Goal: Task Accomplishment & Management: Manage account settings

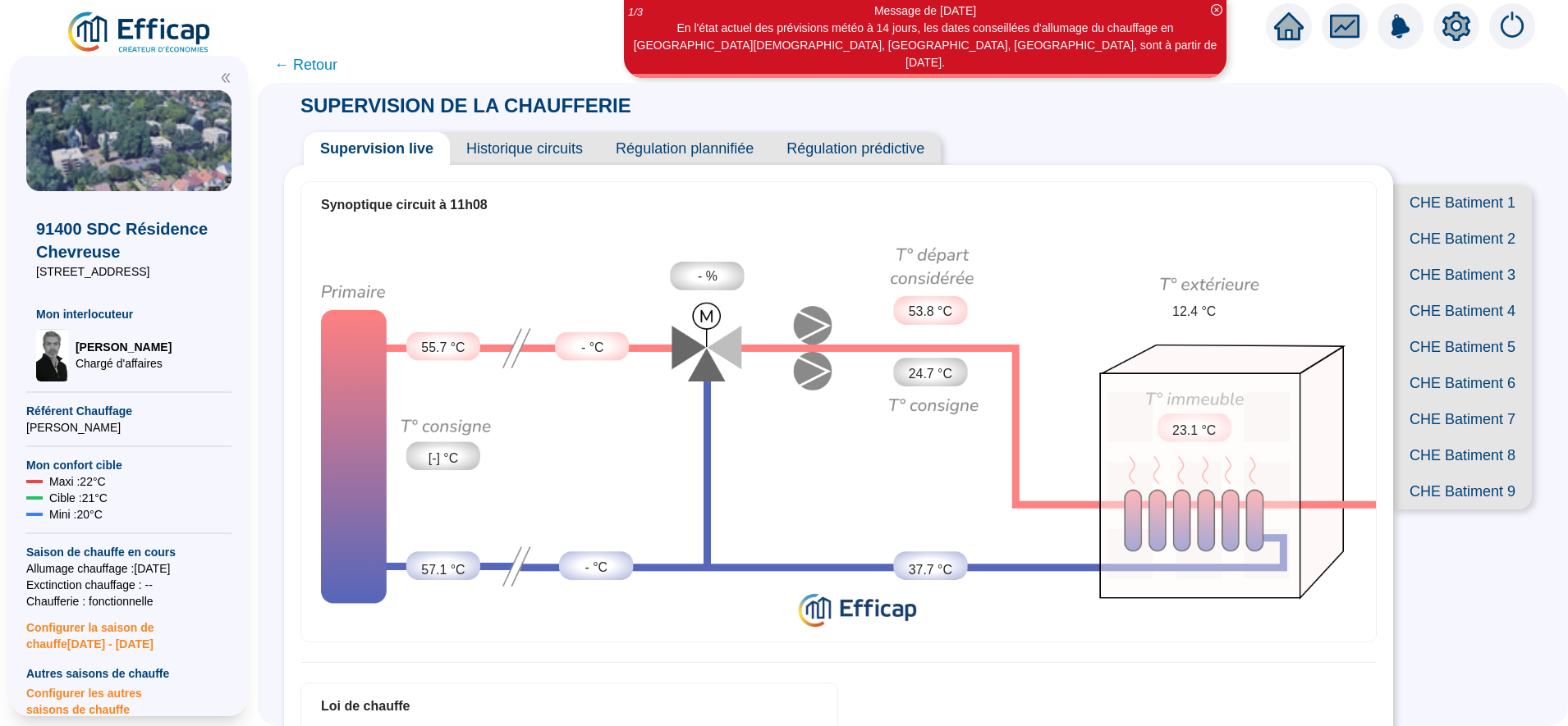
click at [1432, 198] on span "CHE Batiment 1" at bounding box center [1463, 203] width 139 height 37
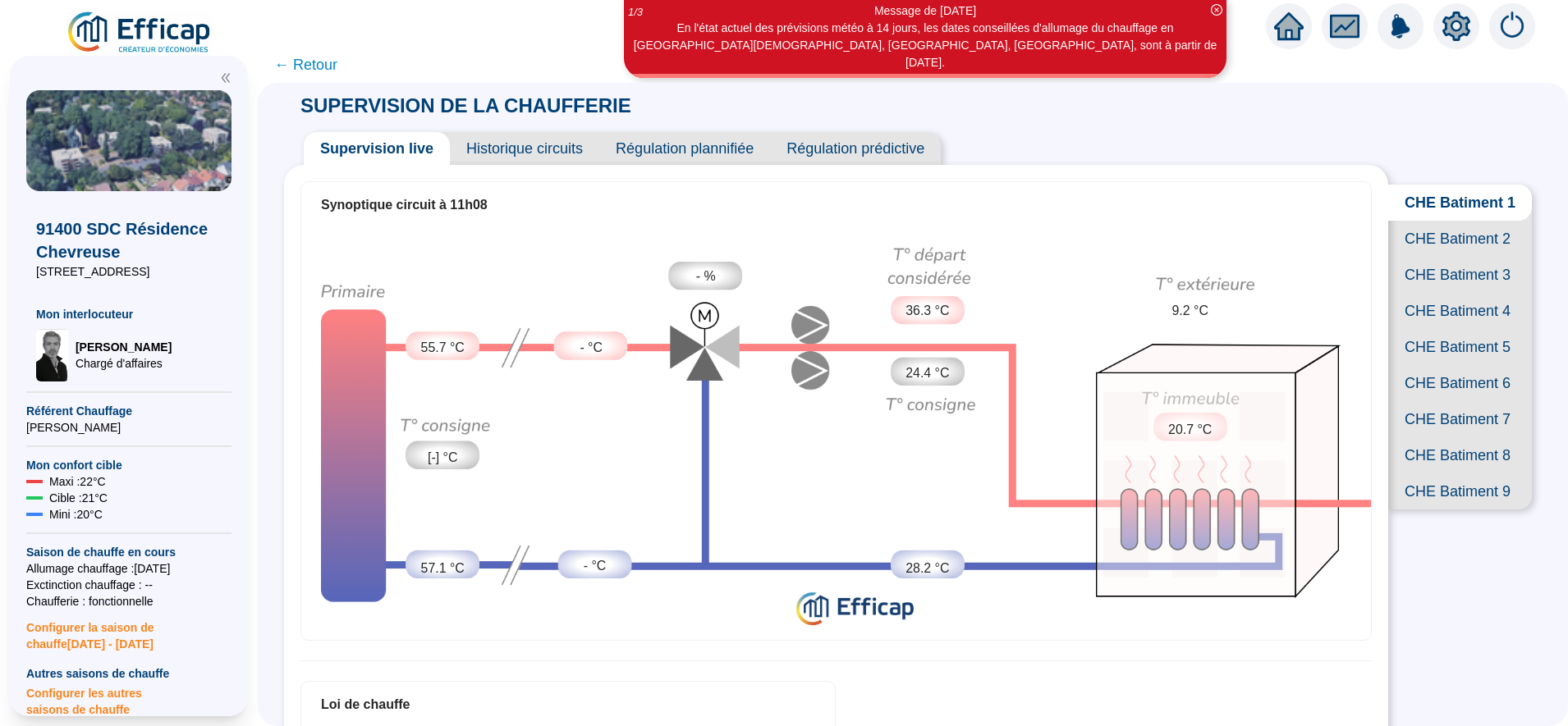
click at [1446, 257] on span "CHE Batiment 2" at bounding box center [1459, 239] width 143 height 37
click at [1441, 195] on span "CHE Batiment 1" at bounding box center [1459, 203] width 143 height 37
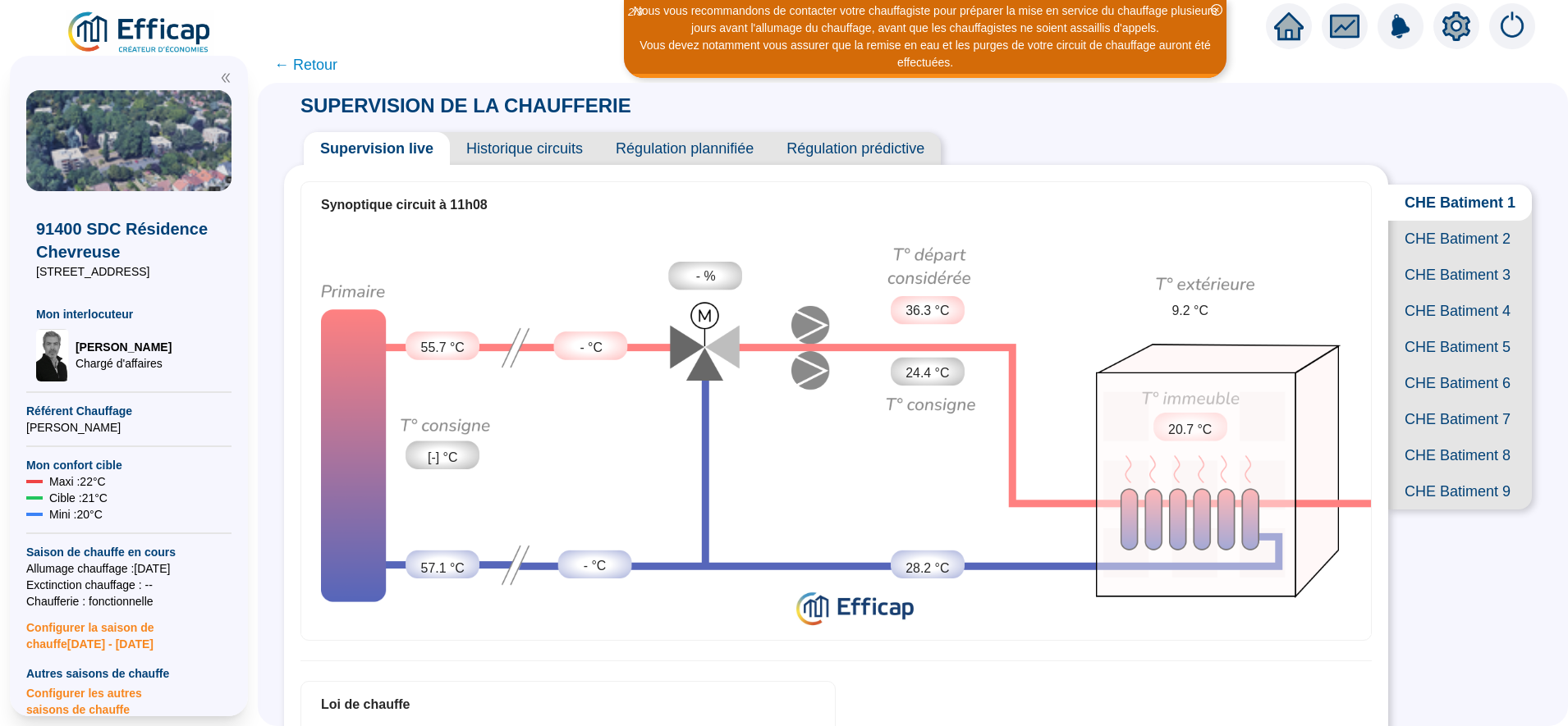
click at [1428, 510] on span "CHE Batiment 9" at bounding box center [1459, 491] width 143 height 37
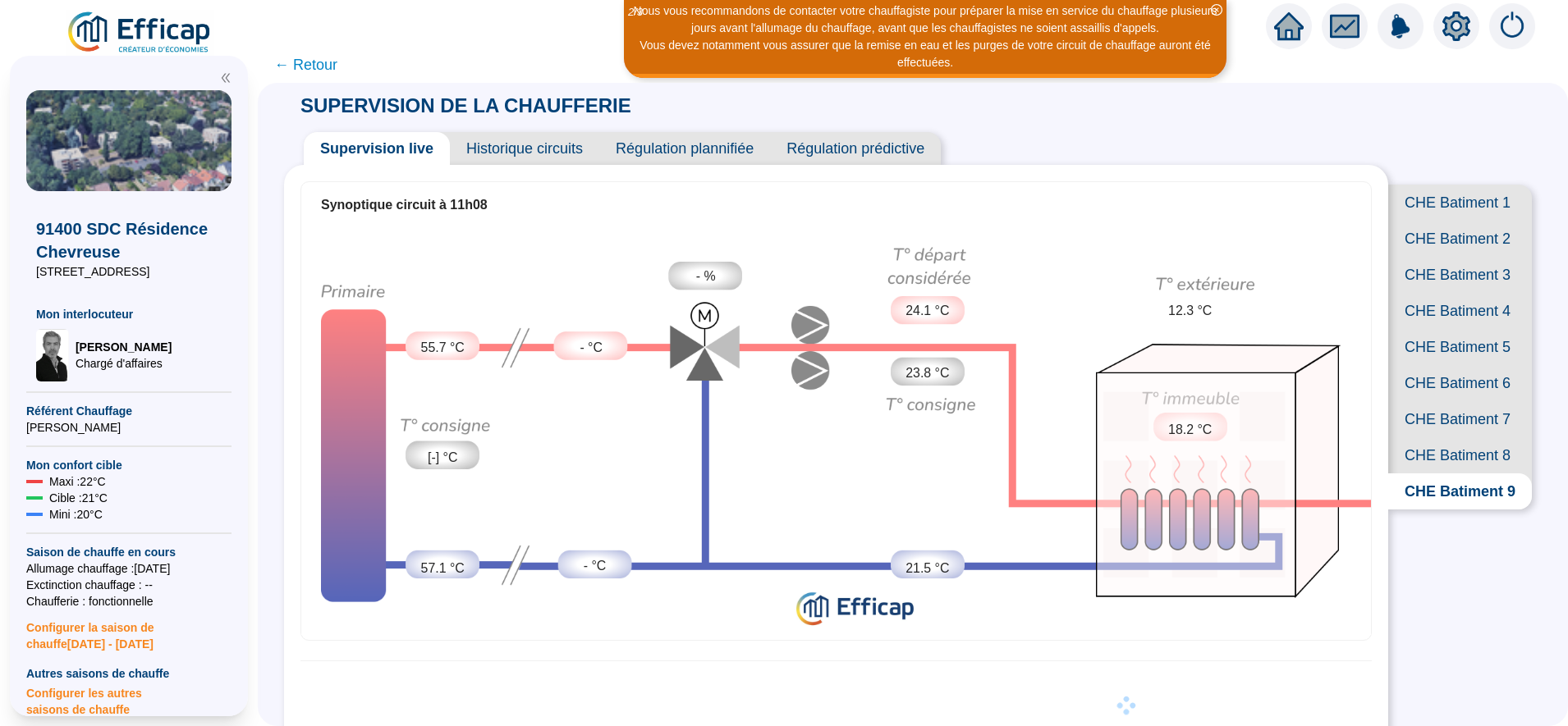
click at [1436, 473] on span "CHE Batiment 8" at bounding box center [1459, 456] width 143 height 37
click at [1438, 437] on span "CHE Batiment 7" at bounding box center [1459, 419] width 143 height 37
click at [1442, 401] on span "CHE Batiment 6" at bounding box center [1459, 384] width 143 height 37
click at [1438, 365] on span "CHE Batiment 5" at bounding box center [1459, 347] width 143 height 37
click at [1434, 329] on span "CHE Batiment 4" at bounding box center [1459, 311] width 143 height 37
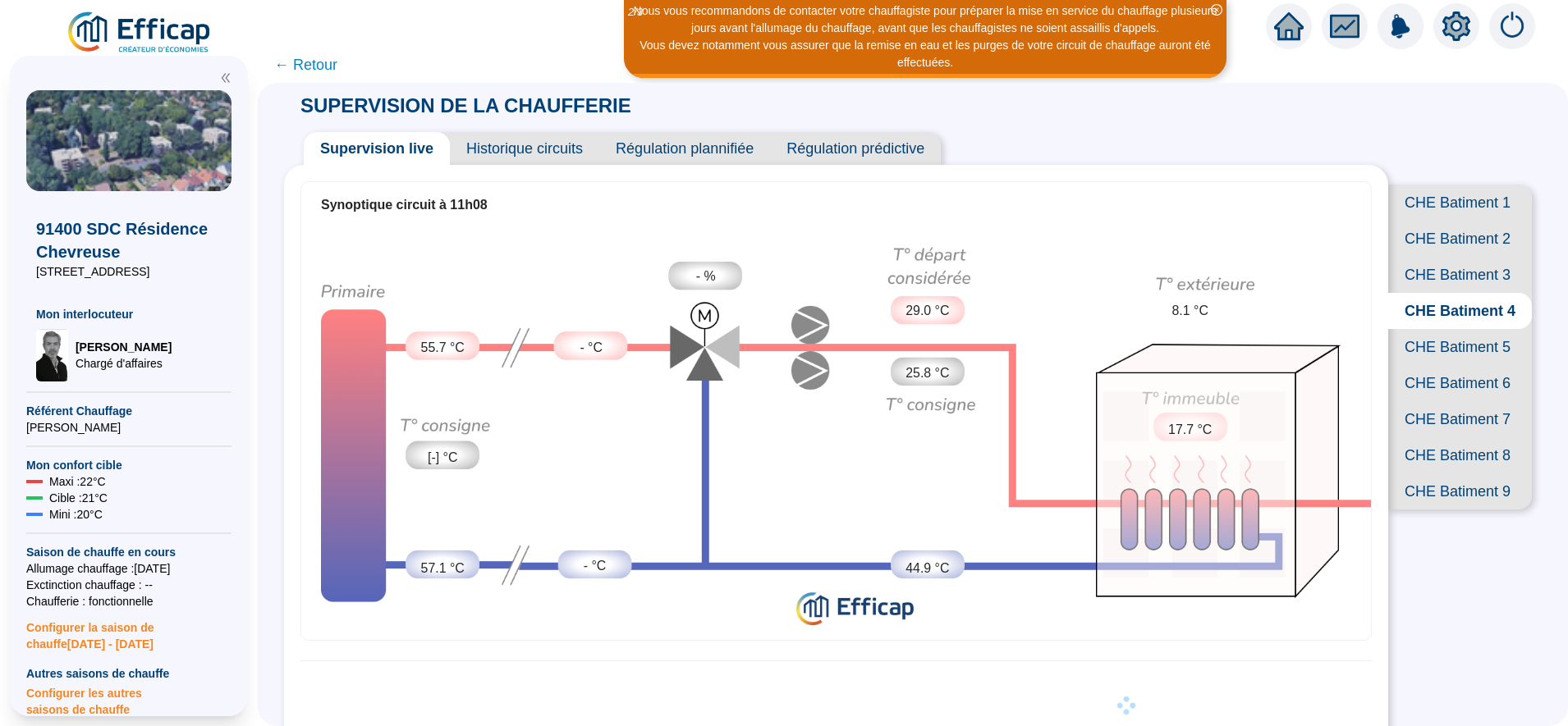
click at [1435, 365] on span "CHE Batiment 5" at bounding box center [1459, 347] width 143 height 37
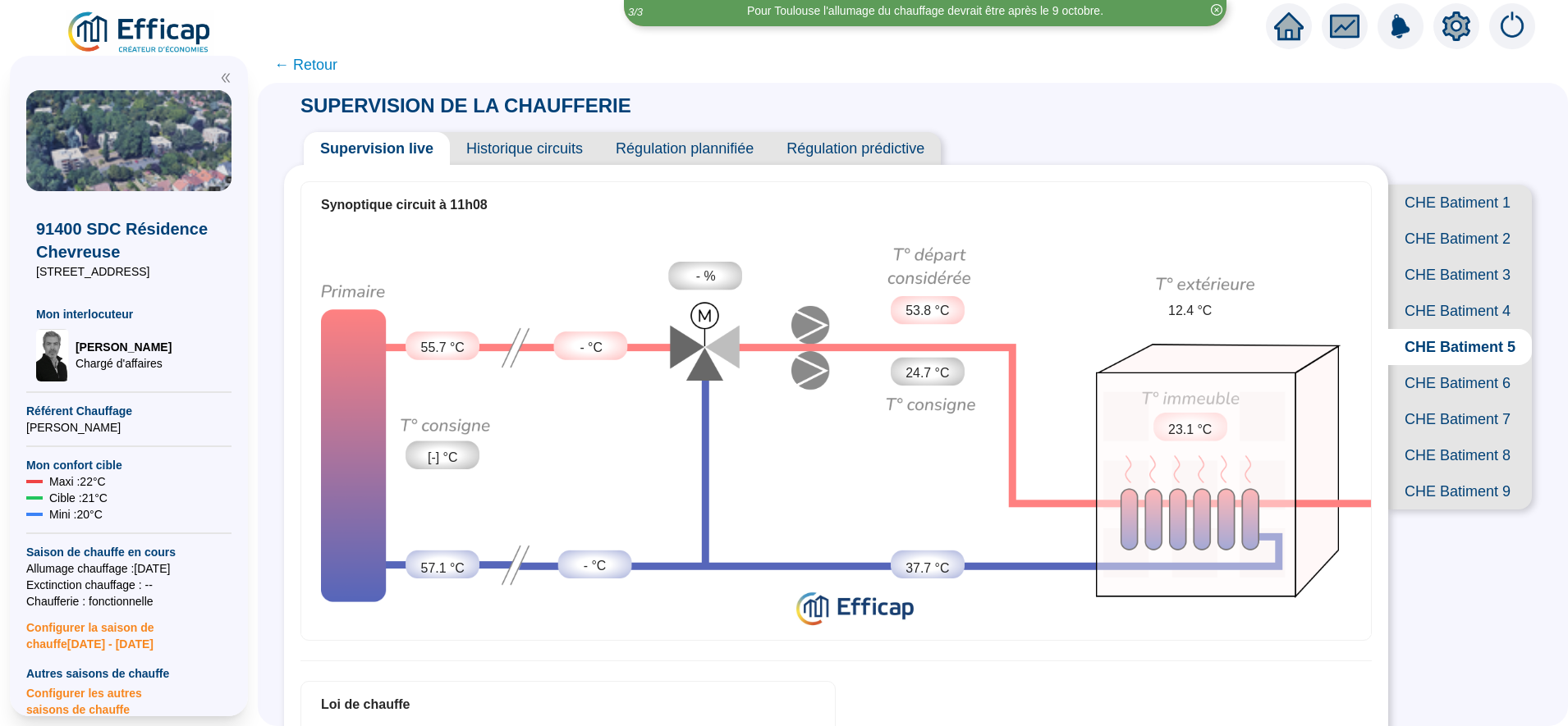
click at [1436, 329] on span "CHE Batiment 4" at bounding box center [1459, 311] width 143 height 37
click at [1435, 293] on span "CHE Batiment 3" at bounding box center [1459, 275] width 143 height 37
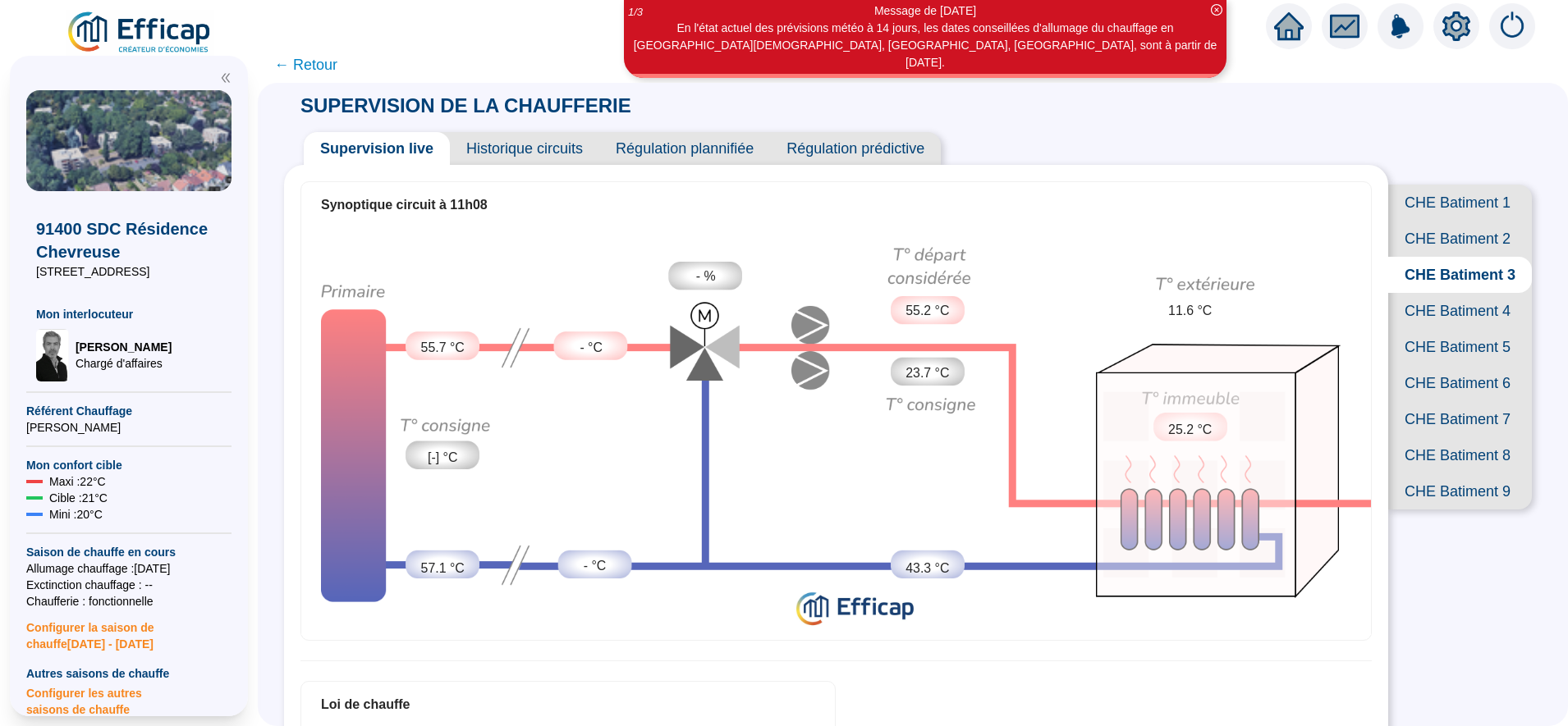
click at [1434, 199] on span "CHE Batiment 1" at bounding box center [1459, 203] width 143 height 37
click at [1452, 510] on span "CHE Batiment 9" at bounding box center [1459, 491] width 143 height 37
click at [1451, 473] on span "CHE Batiment 8" at bounding box center [1459, 456] width 143 height 37
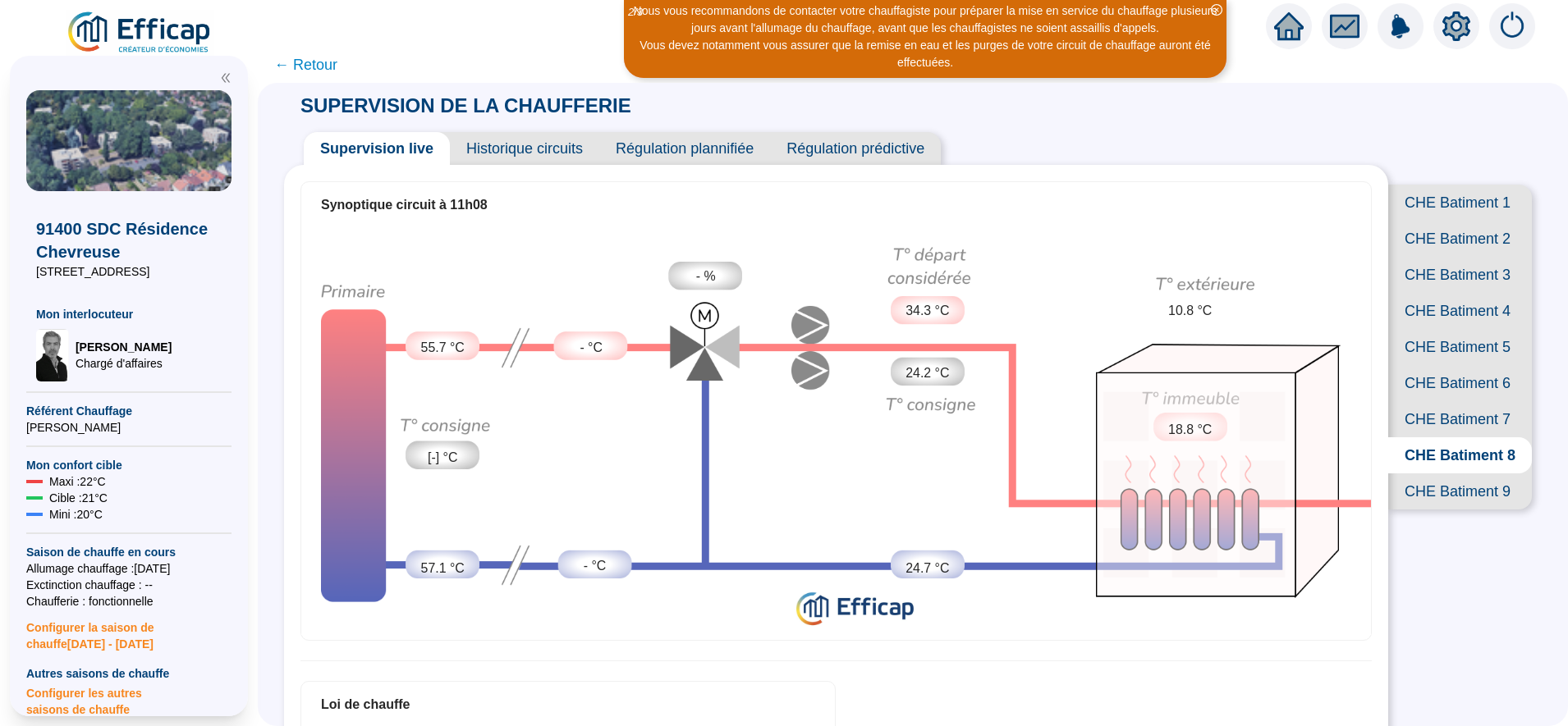
click at [1443, 437] on span "CHE Batiment 7" at bounding box center [1459, 419] width 143 height 37
click at [1436, 401] on span "CHE Batiment 6" at bounding box center [1459, 384] width 143 height 37
click at [1438, 365] on span "CHE Batiment 5" at bounding box center [1459, 347] width 143 height 37
click at [1442, 329] on span "CHE Batiment 4" at bounding box center [1459, 311] width 143 height 37
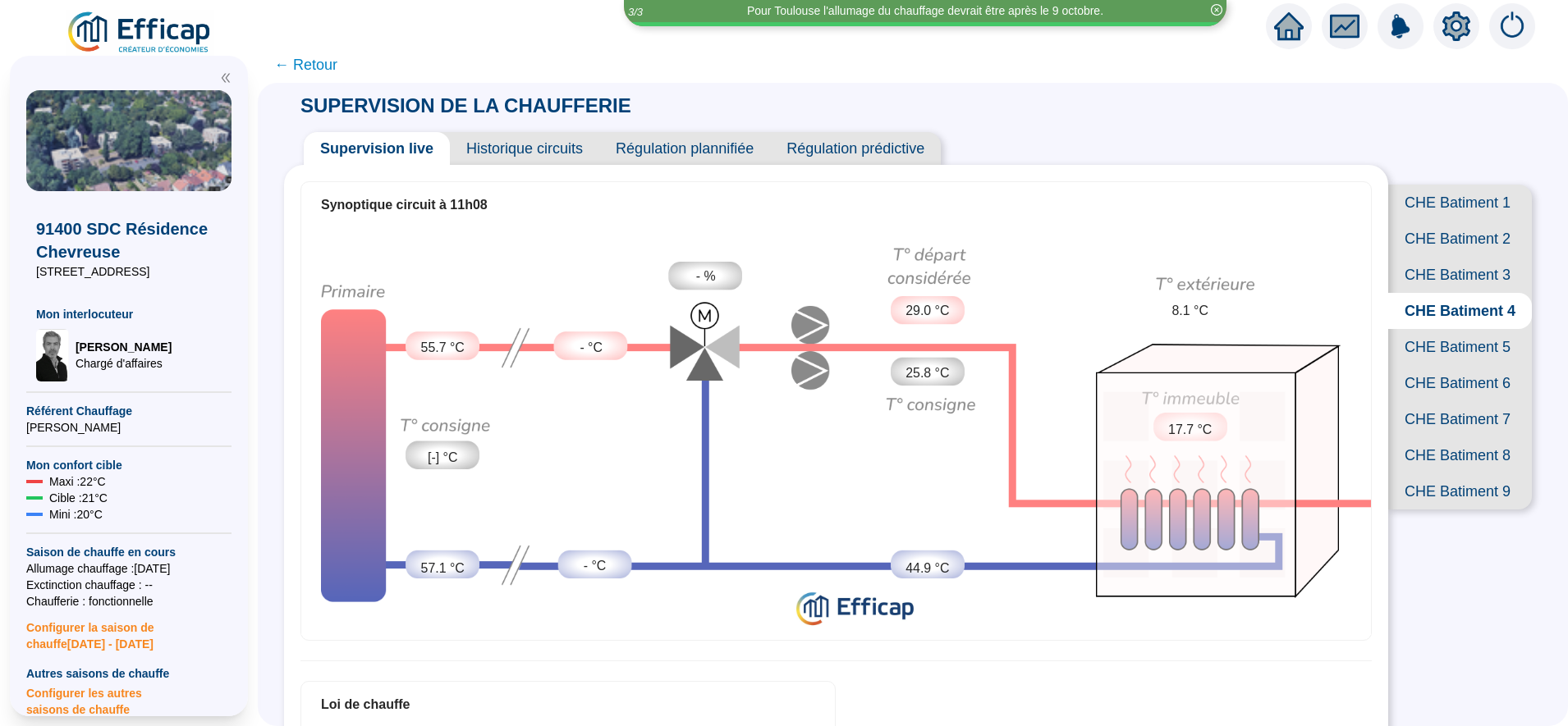
click at [1443, 293] on span "CHE Batiment 3" at bounding box center [1459, 275] width 143 height 37
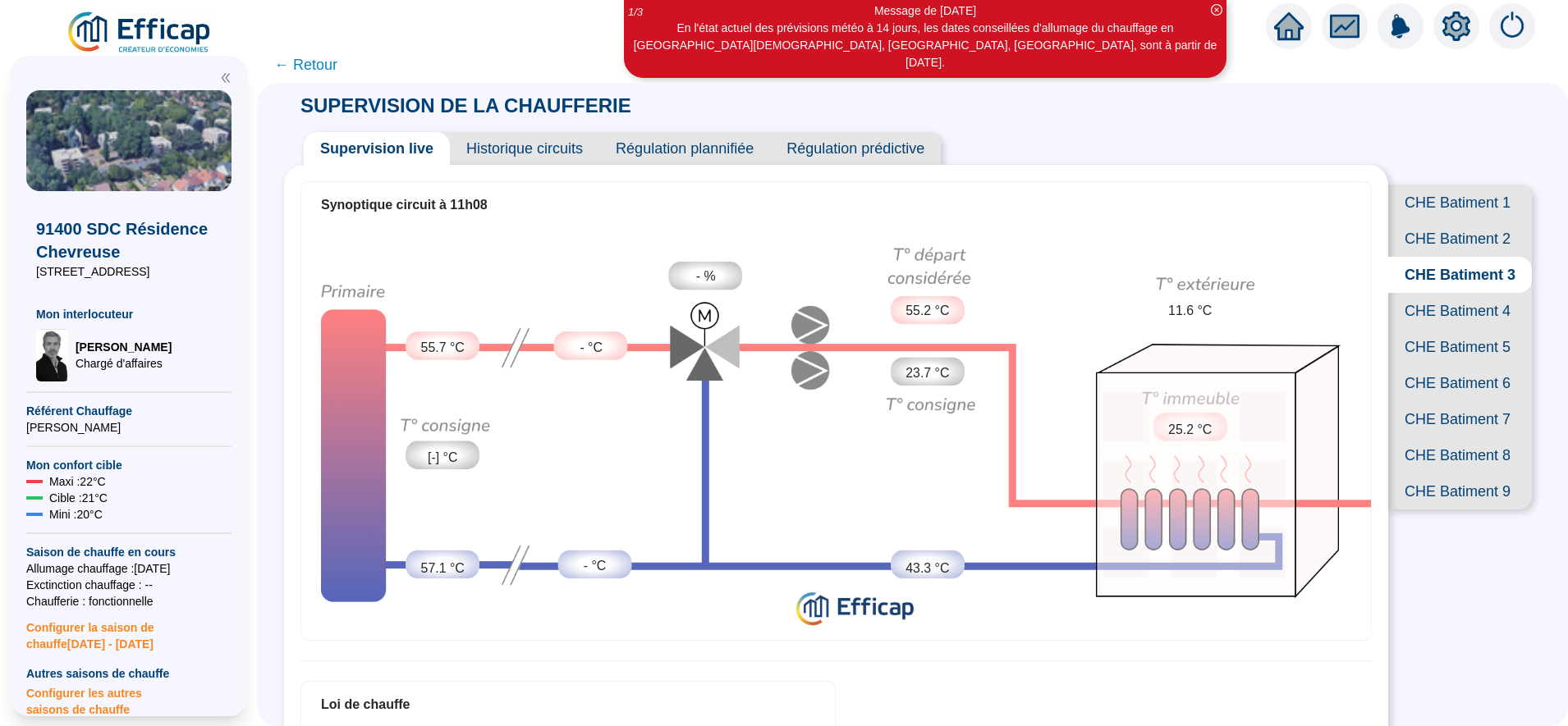
click at [1437, 365] on span "CHE Batiment 5" at bounding box center [1459, 347] width 143 height 37
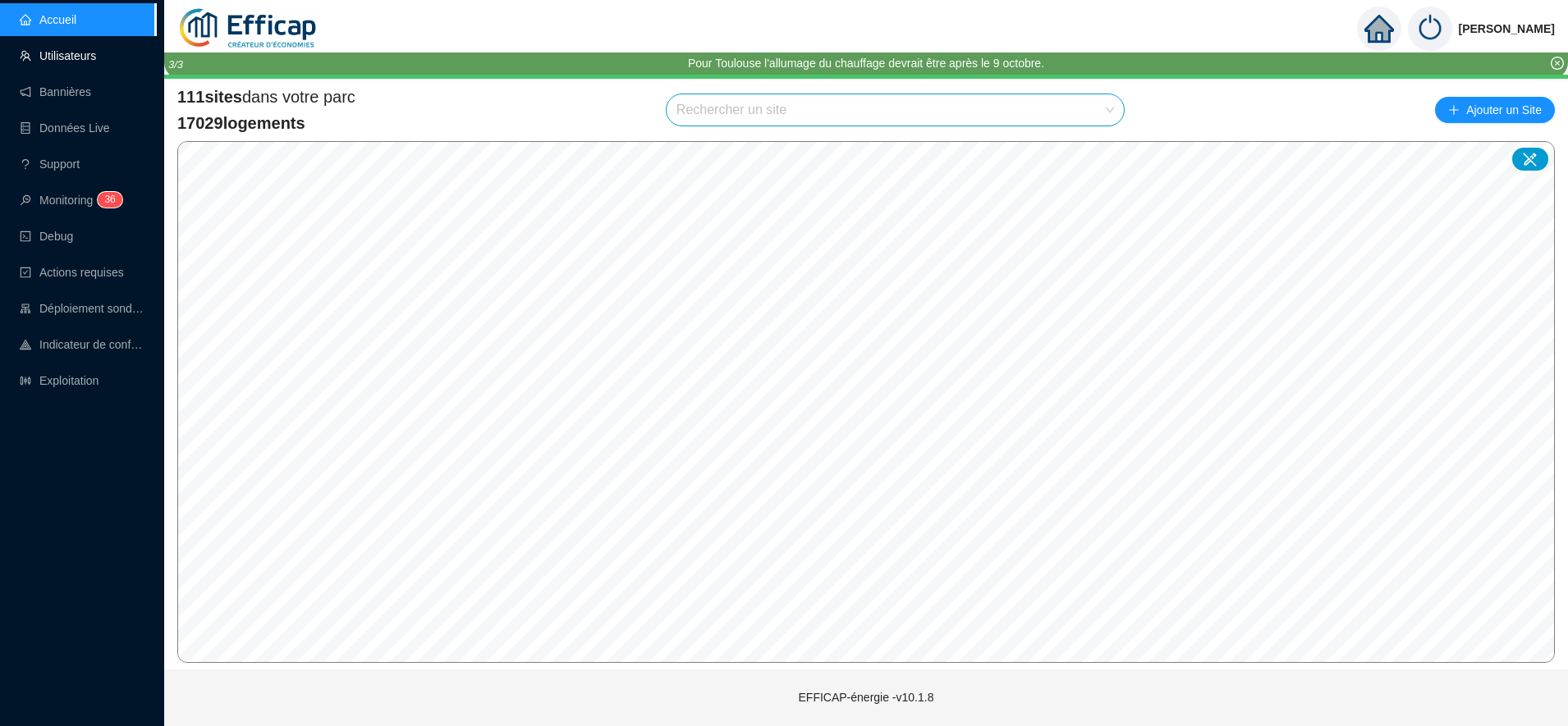
click at [77, 50] on link "Utilisateurs" at bounding box center [58, 56] width 77 height 13
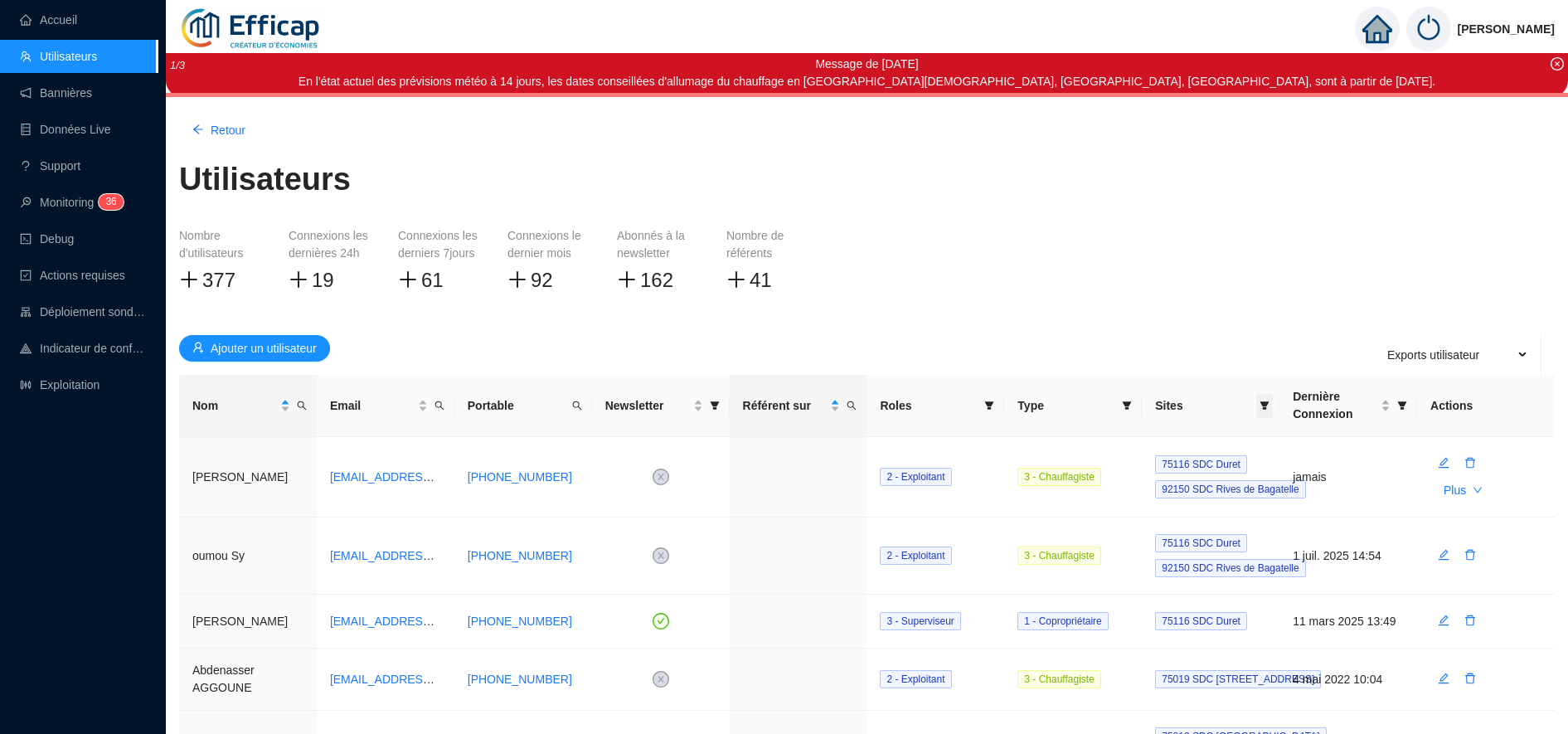
click at [1262, 403] on icon "filter" at bounding box center [1265, 405] width 9 height 8
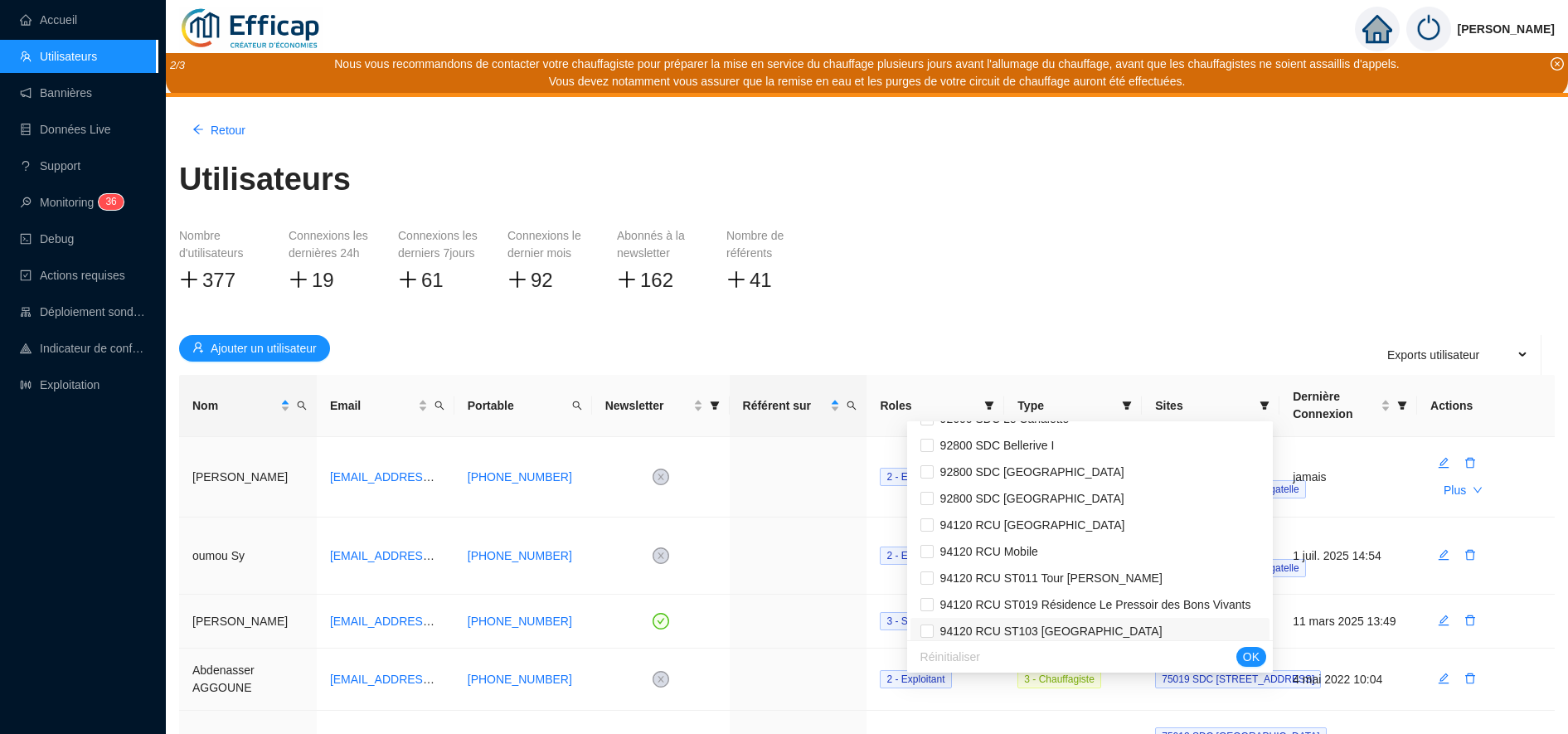
scroll to position [2356, 0]
click at [1039, 470] on span "92800 SDC Bellerive I" at bounding box center [994, 471] width 121 height 13
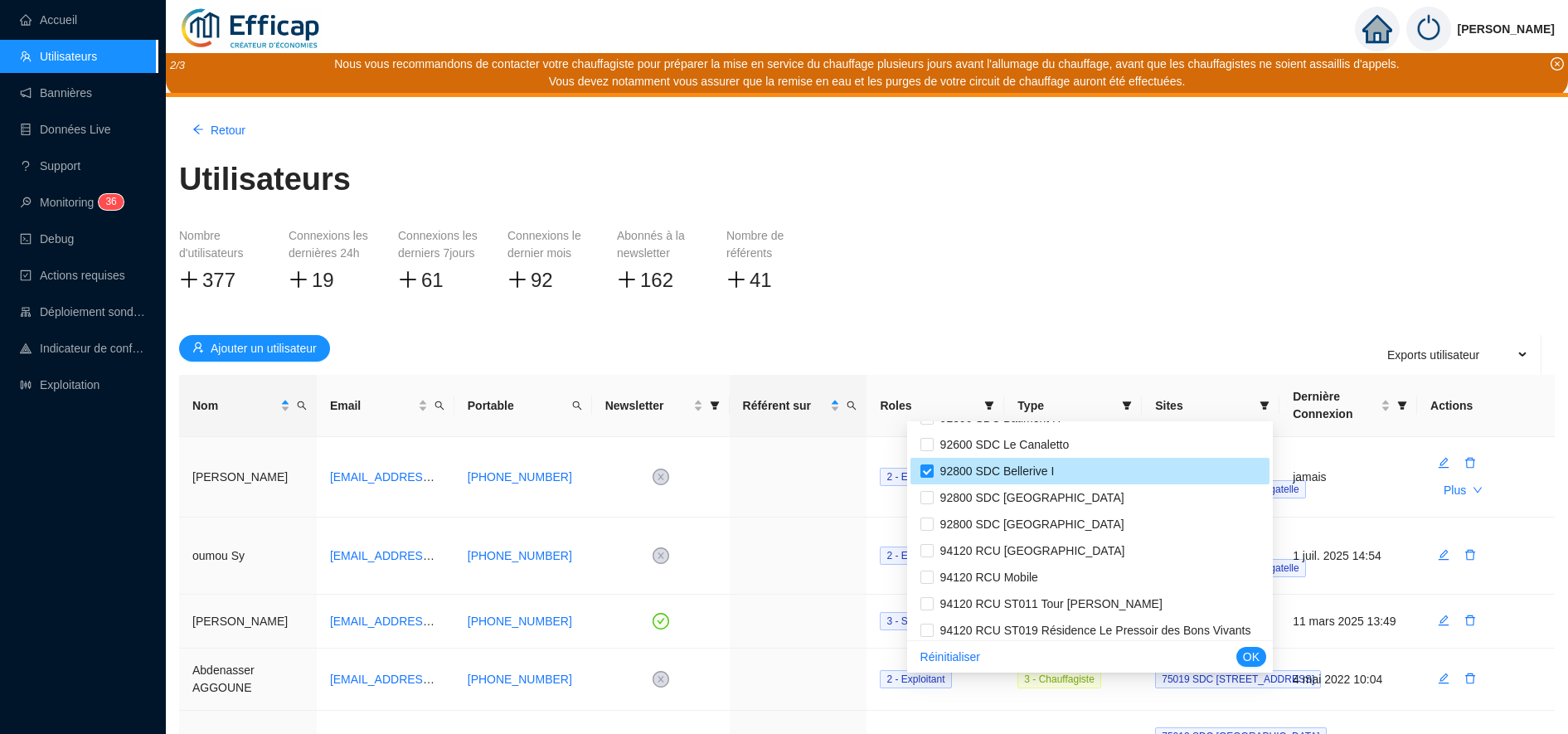
checkbox input "true"
click at [1252, 656] on span "OK" at bounding box center [1251, 657] width 17 height 18
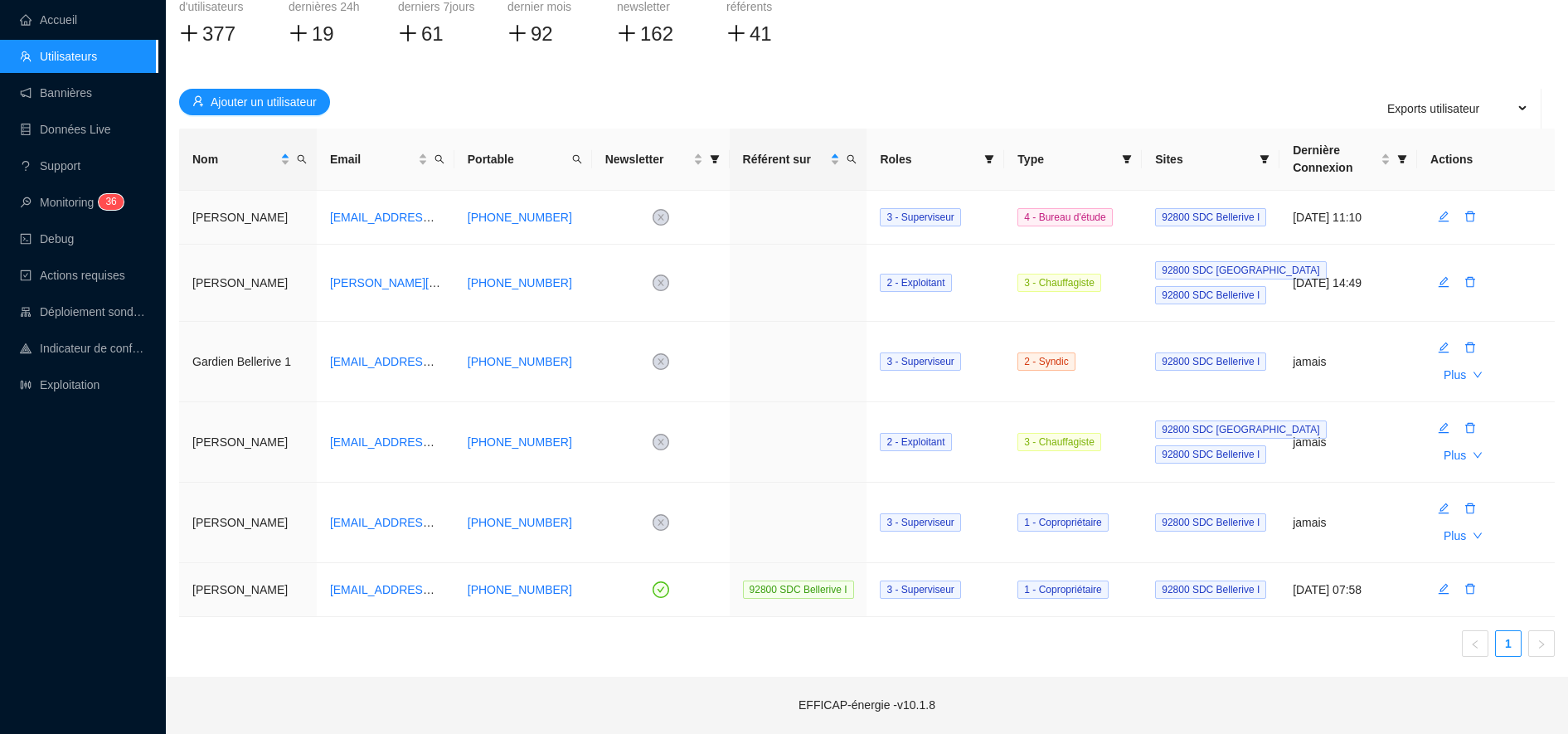
scroll to position [247, 0]
click at [1443, 348] on icon "edit" at bounding box center [1443, 347] width 12 height 12
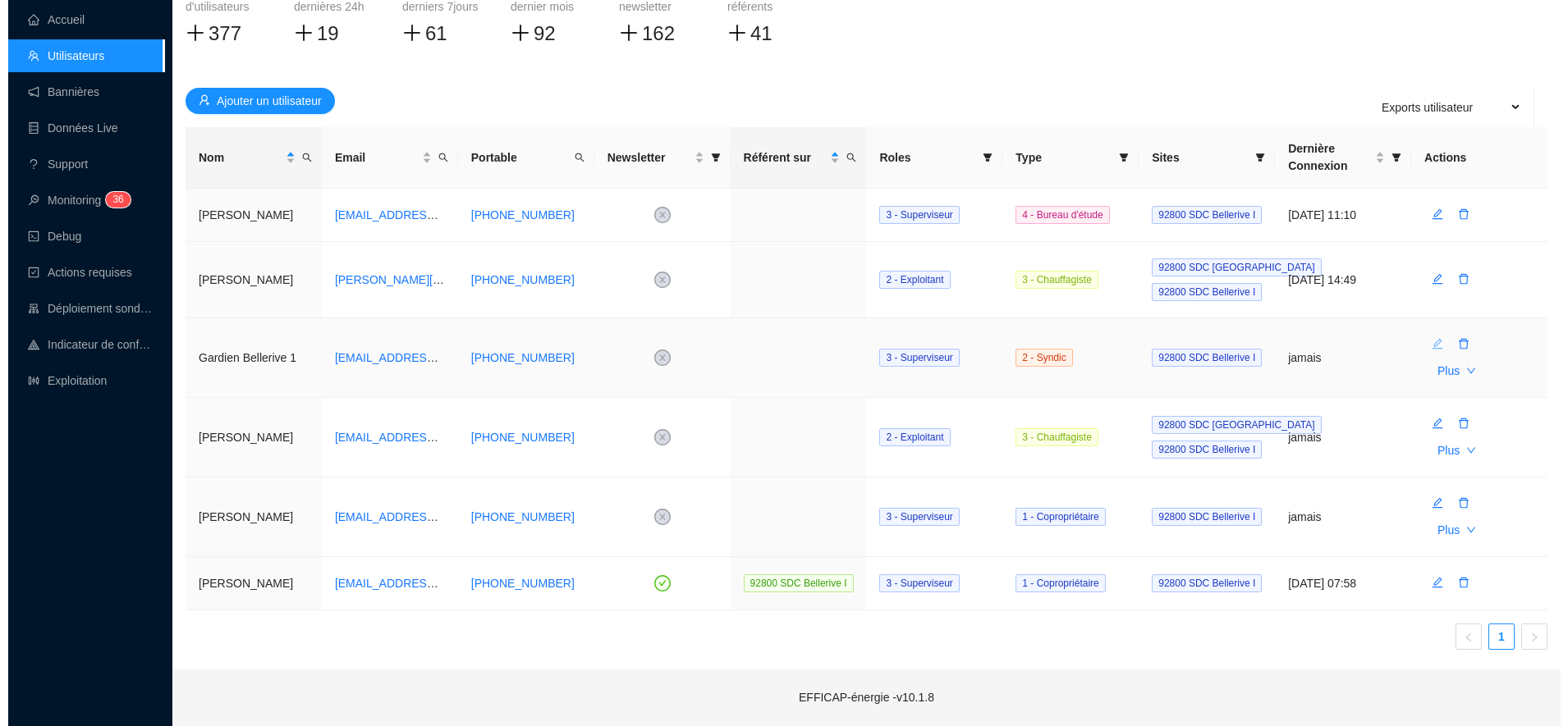
scroll to position [0, 0]
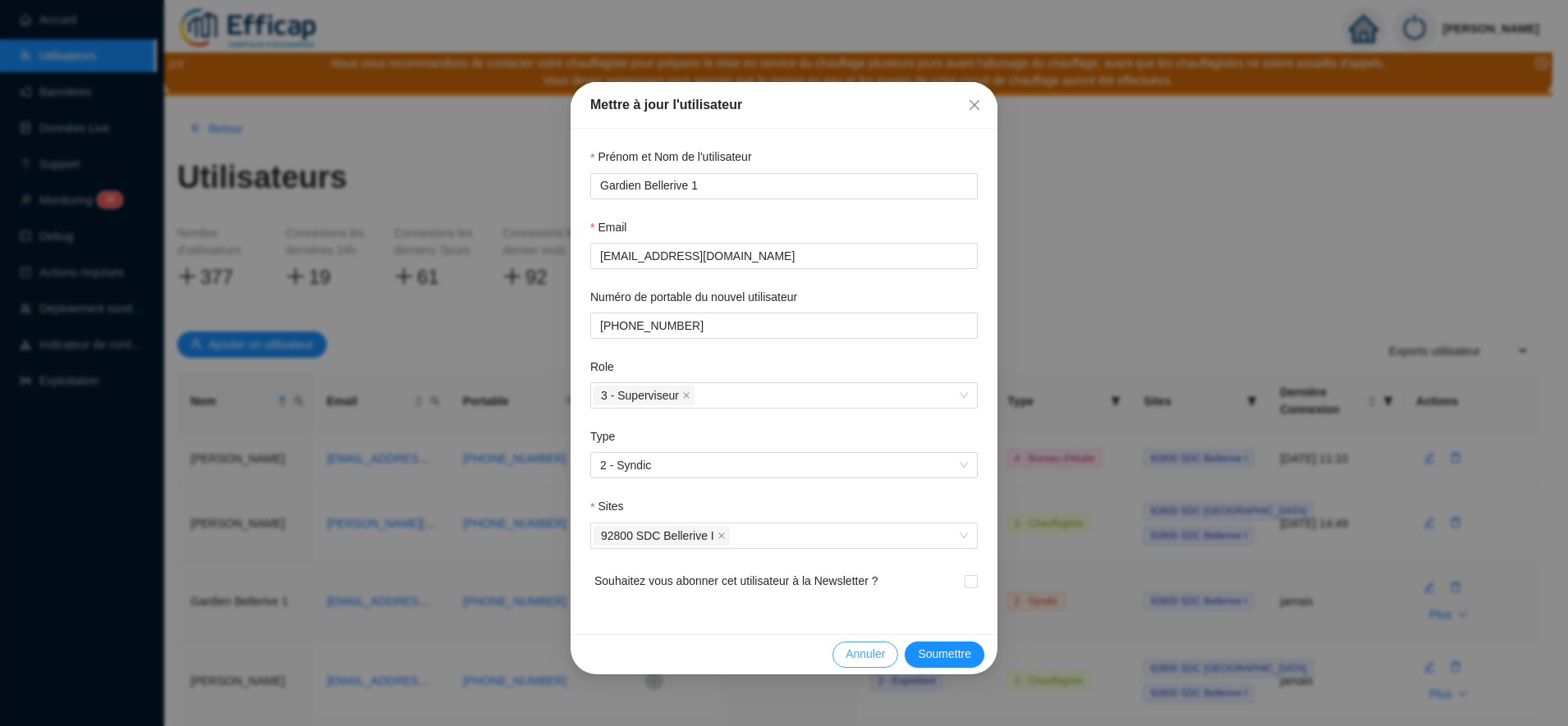
click at [859, 654] on span "Annuler" at bounding box center [864, 654] width 39 height 17
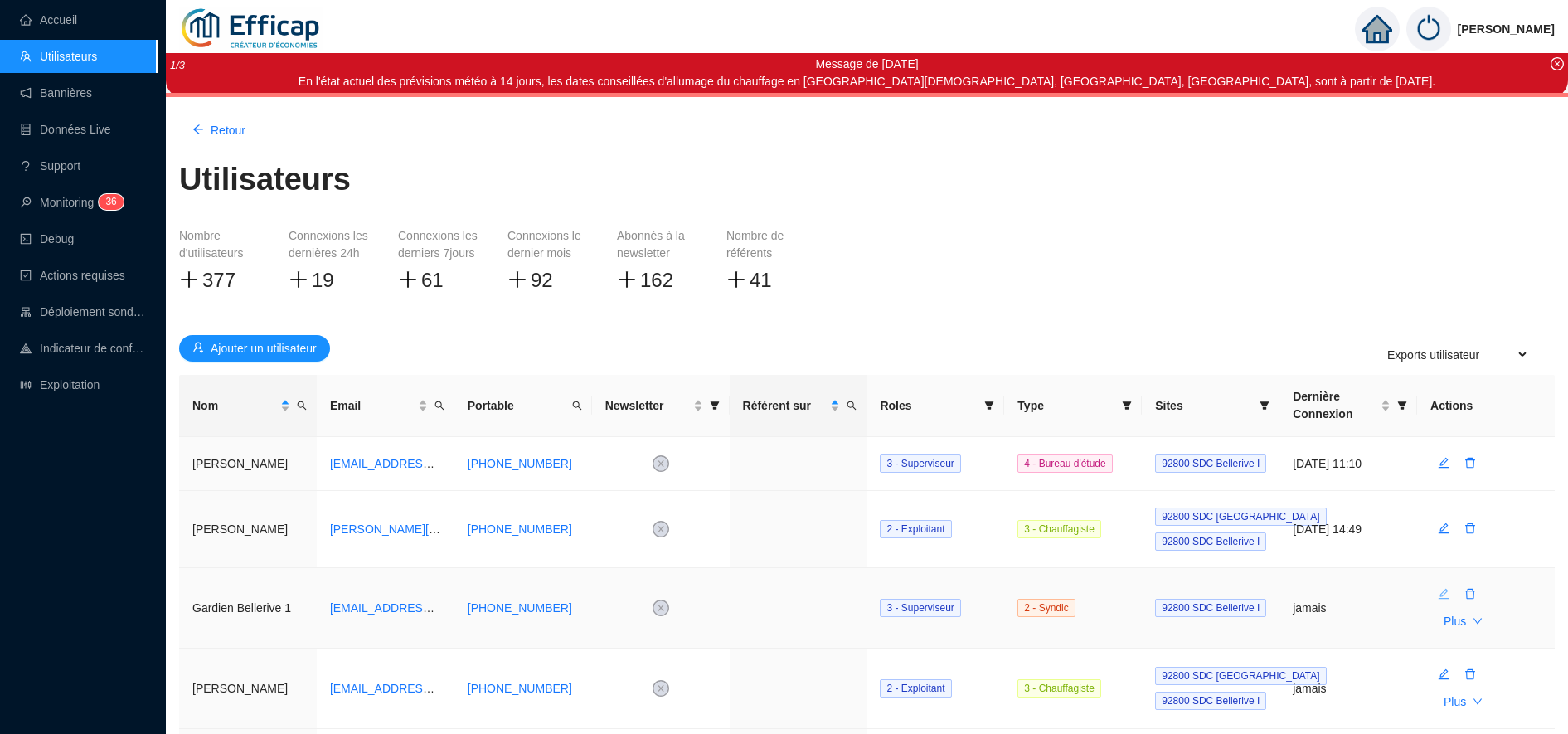
click at [1443, 596] on icon "edit" at bounding box center [1444, 595] width 11 height 11
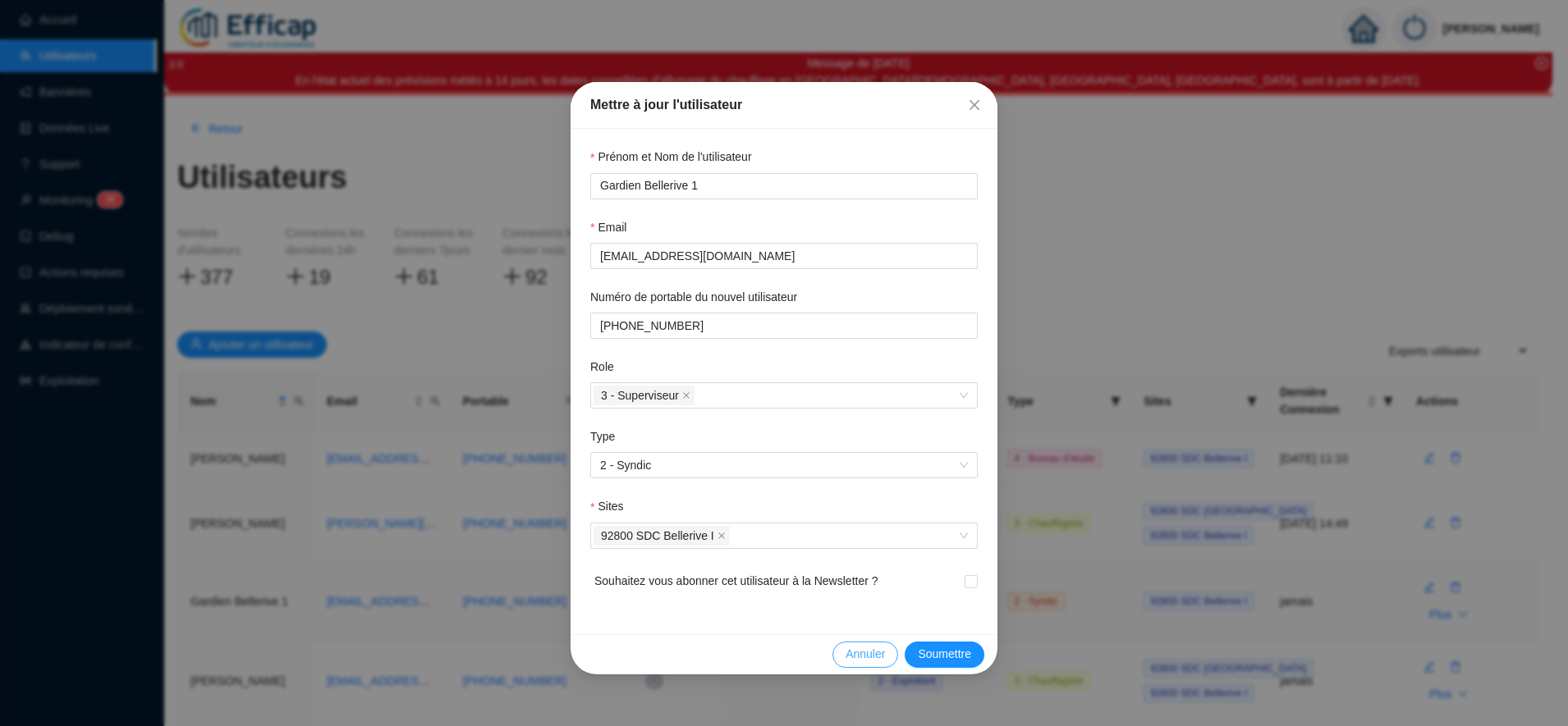
click at [865, 655] on span "Annuler" at bounding box center [864, 654] width 39 height 17
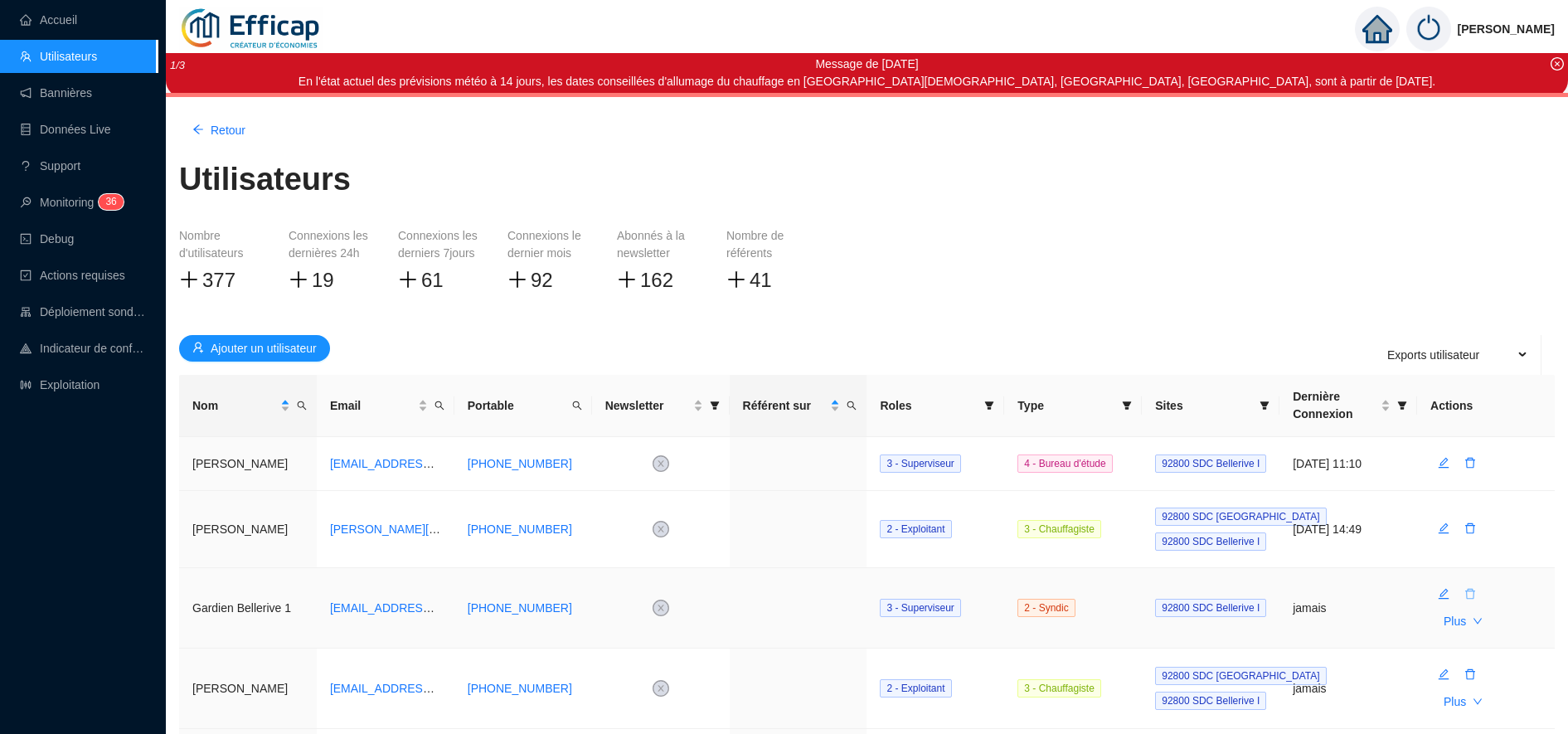
click at [1468, 595] on icon "delete" at bounding box center [1470, 594] width 12 height 12
click at [1537, 551] on span "Oui" at bounding box center [1546, 551] width 18 height 18
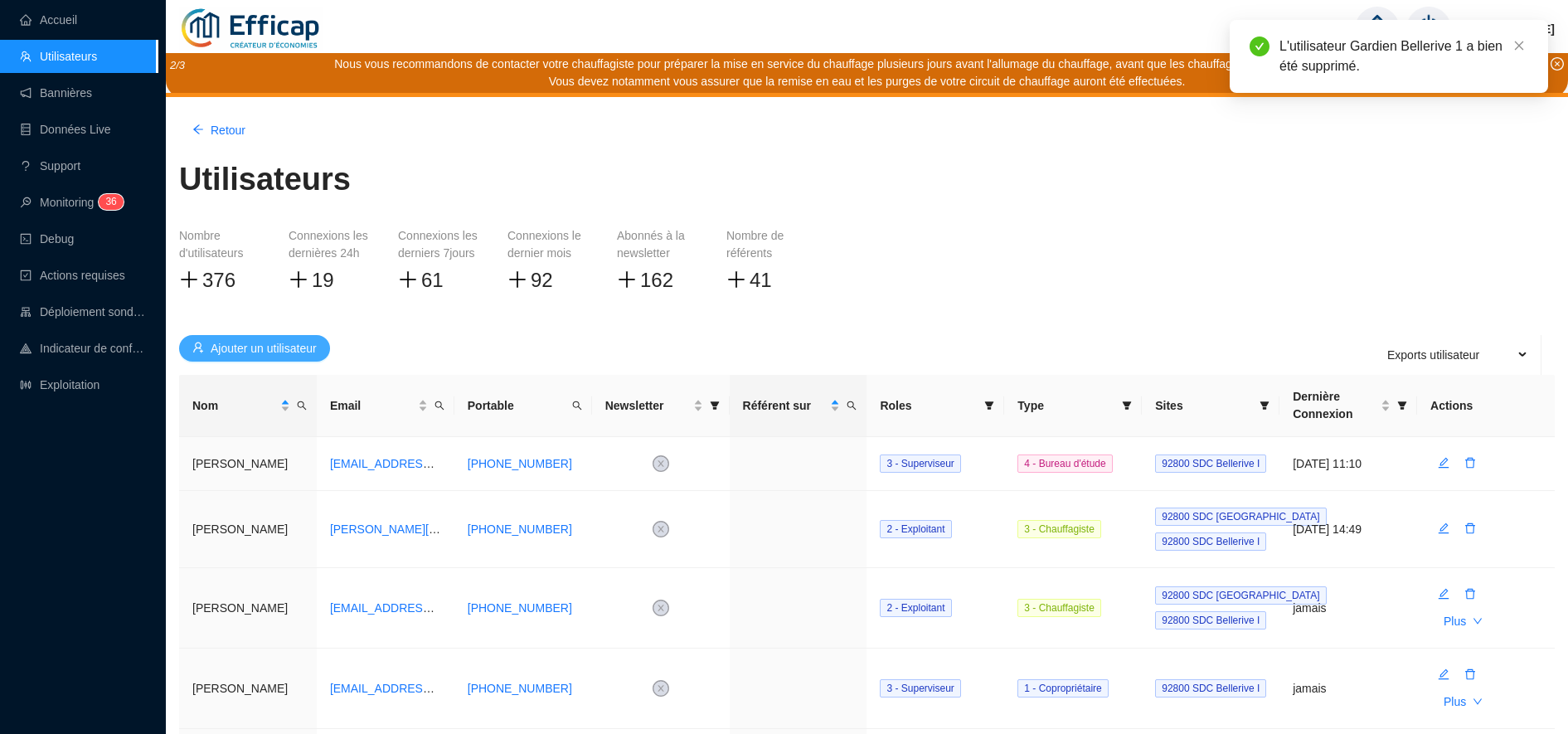
click at [262, 342] on span "Ajouter un utilisateur" at bounding box center [263, 348] width 106 height 18
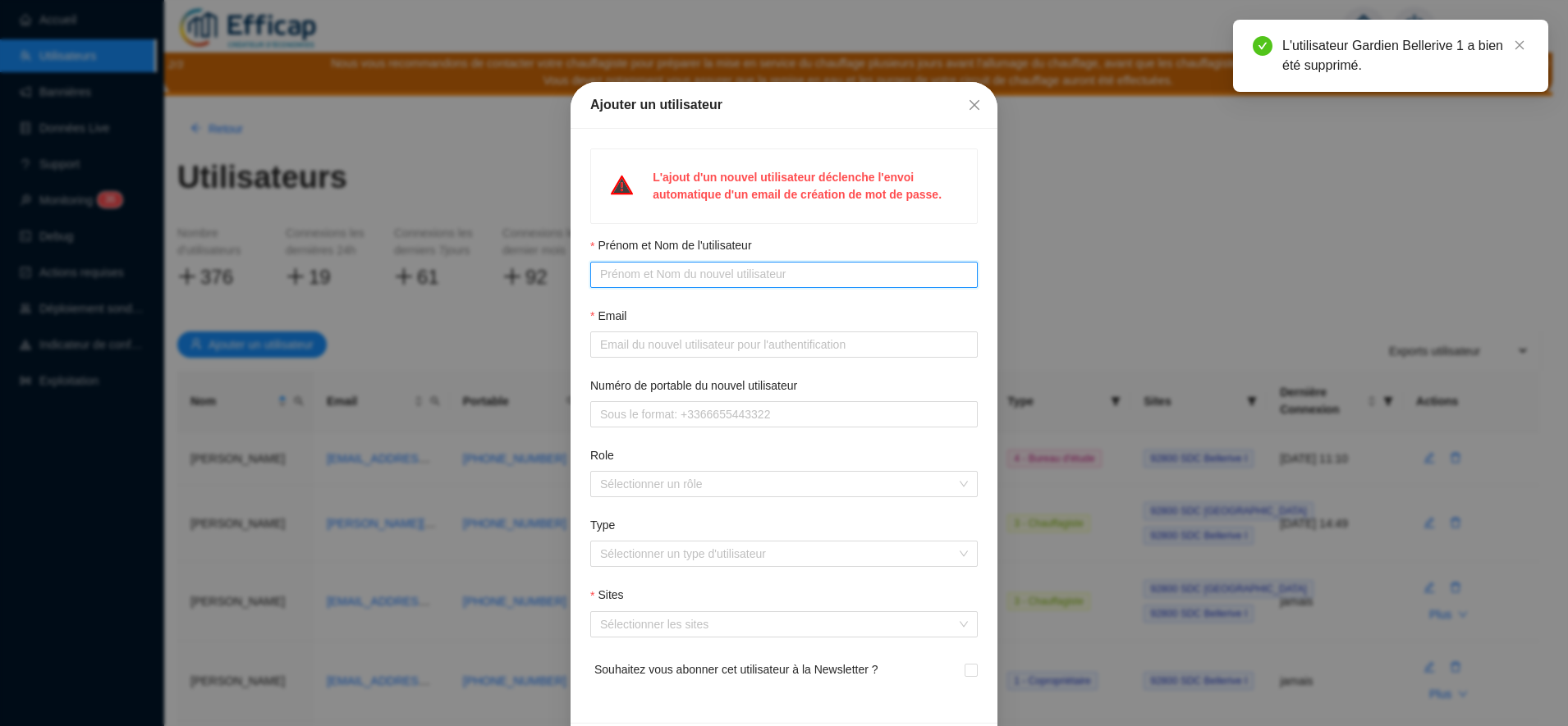
click at [616, 277] on input "Prénom et Nom de l'utilisateur" at bounding box center [782, 274] width 365 height 17
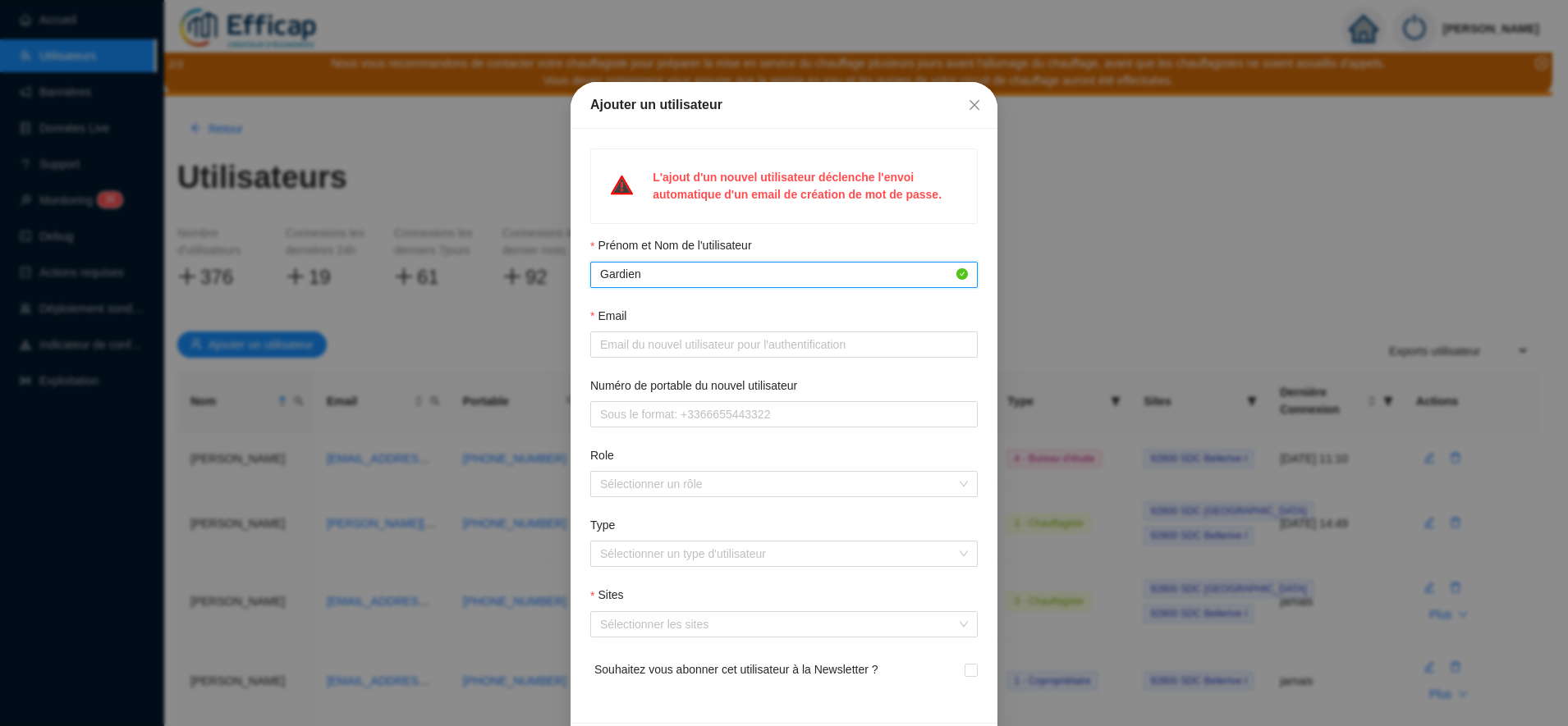
type input "Gardien"
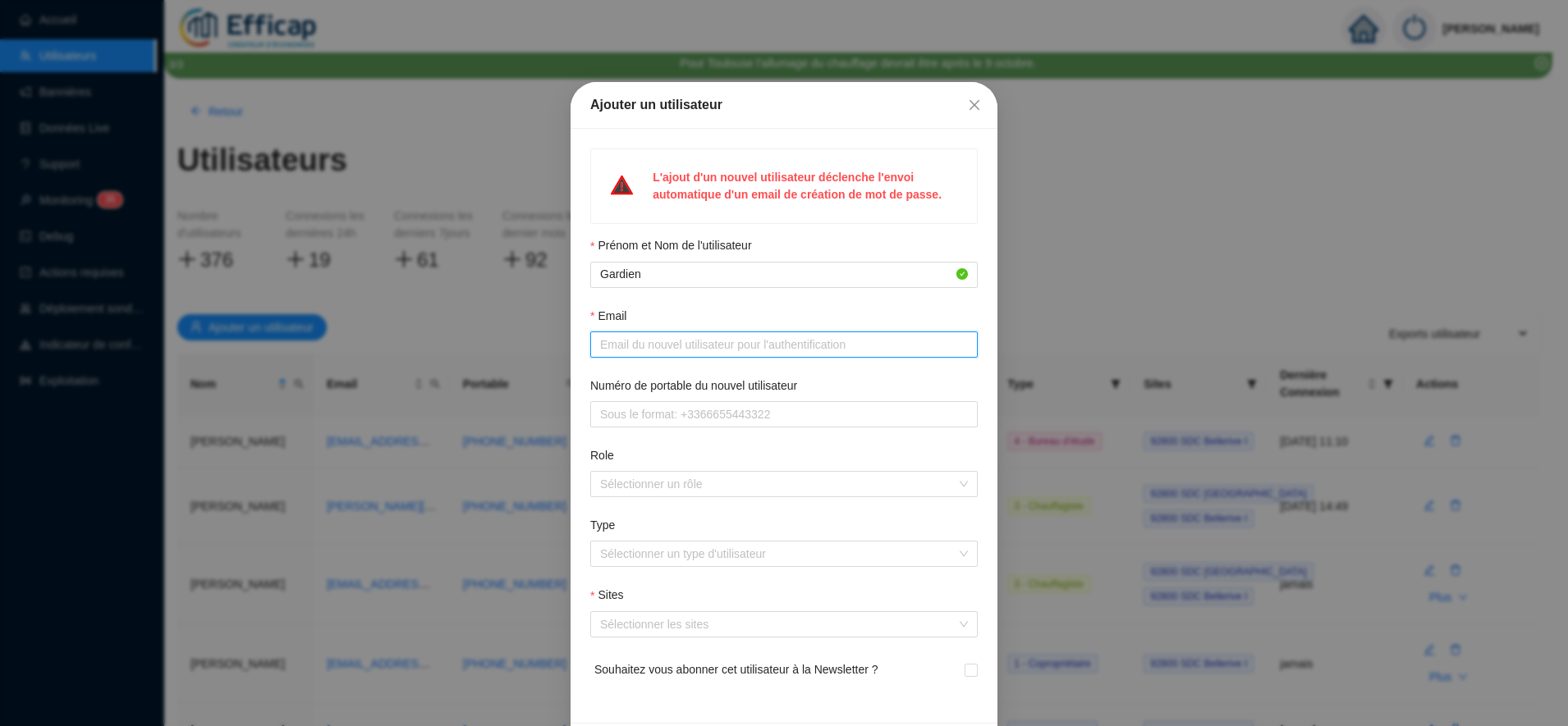
click at [706, 350] on input "Email" at bounding box center [782, 344] width 365 height 17
paste input "[EMAIL_ADDRESS][DOMAIN_NAME]"
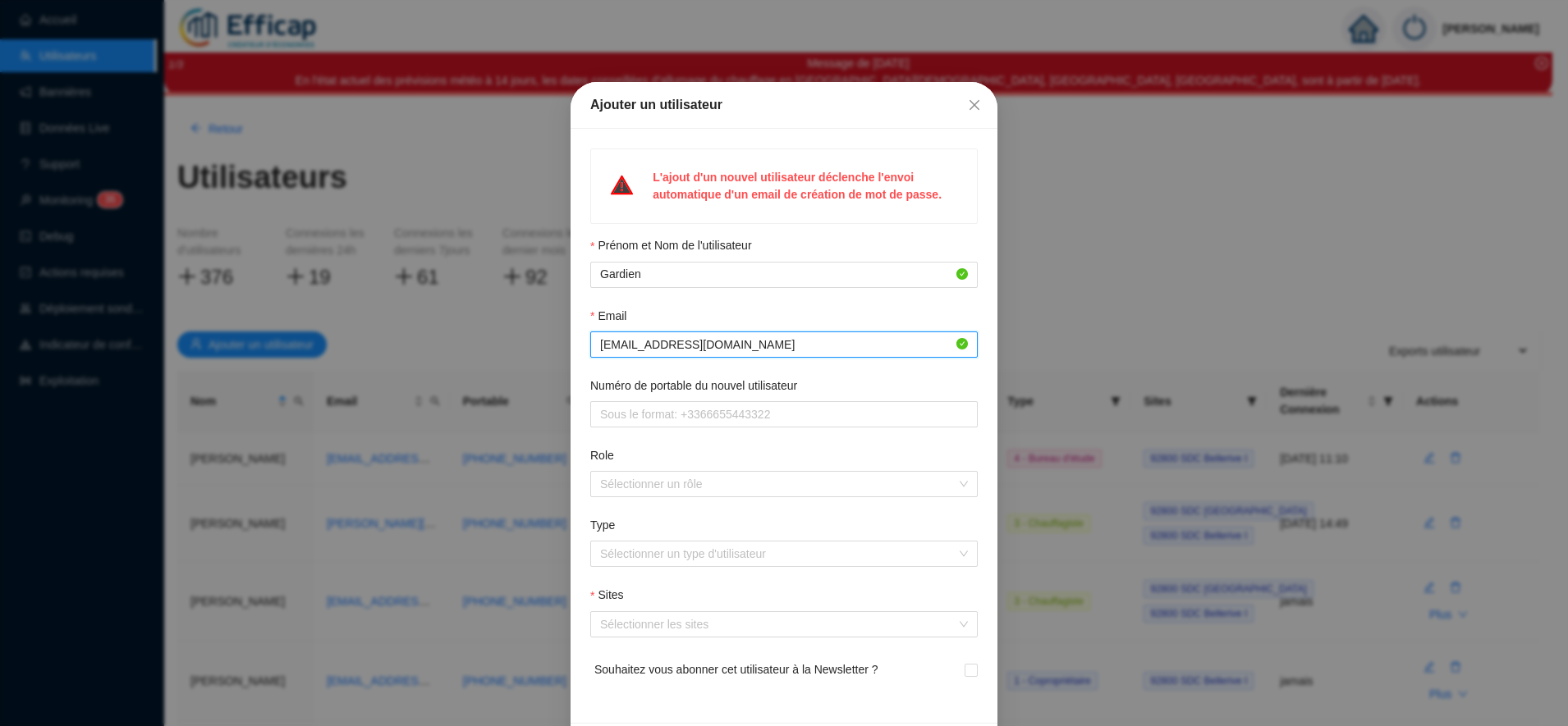
type input "[EMAIL_ADDRESS][DOMAIN_NAME]"
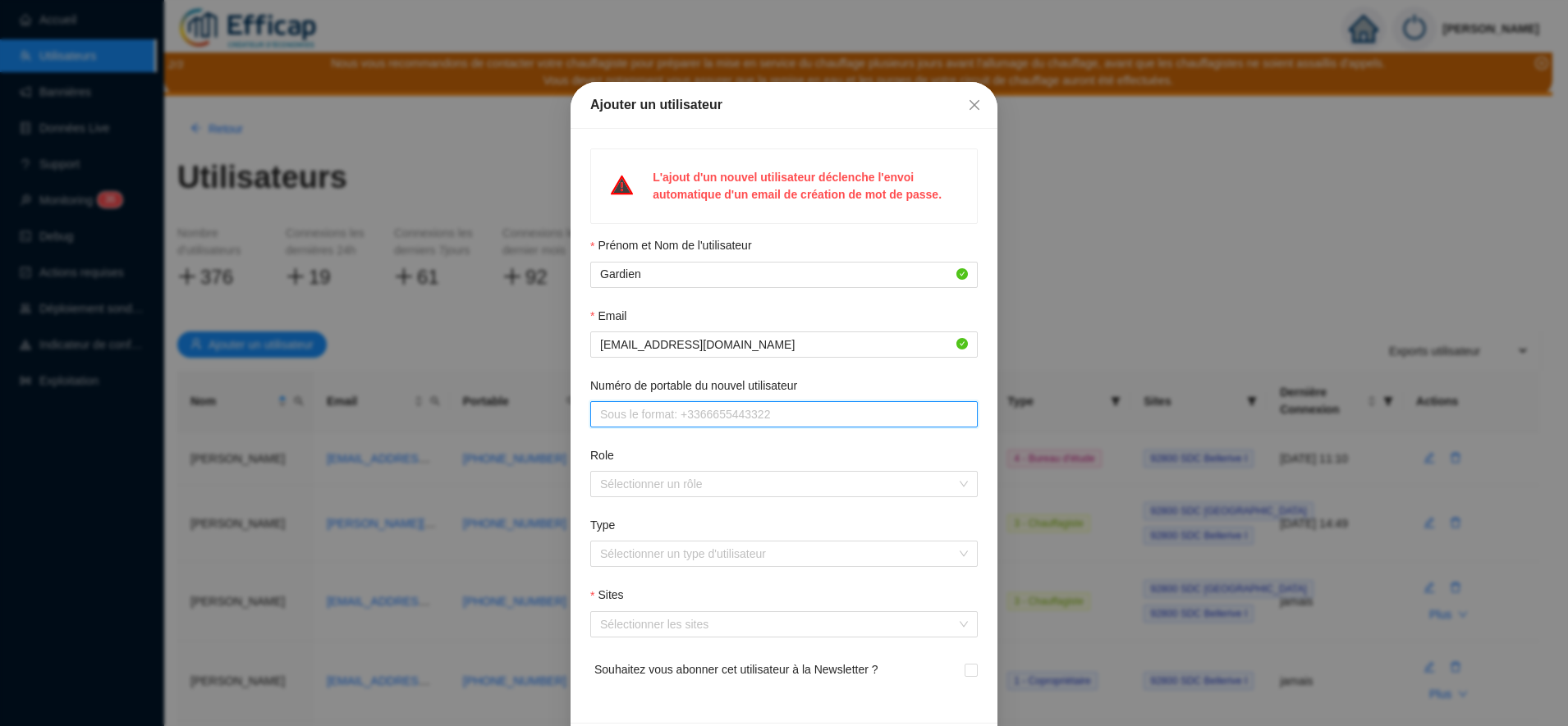
click at [758, 408] on input "Numéro de portable du nouvel utilisateur" at bounding box center [782, 415] width 365 height 17
paste input "06 07 43 94 79"
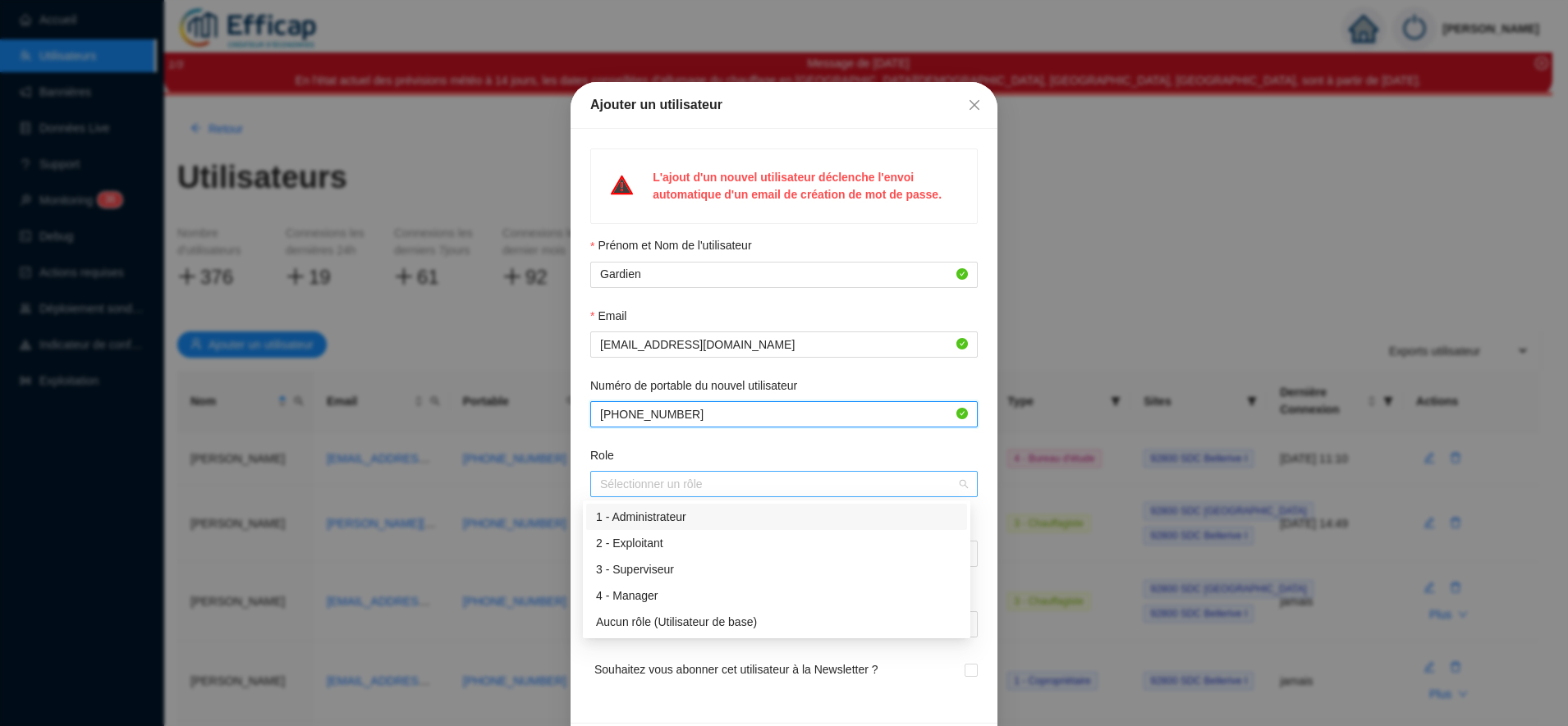
click at [683, 474] on div at bounding box center [776, 483] width 364 height 23
type input "[PHONE_NUMBER]"
click at [667, 571] on div "3 - Superviseur" at bounding box center [776, 570] width 361 height 17
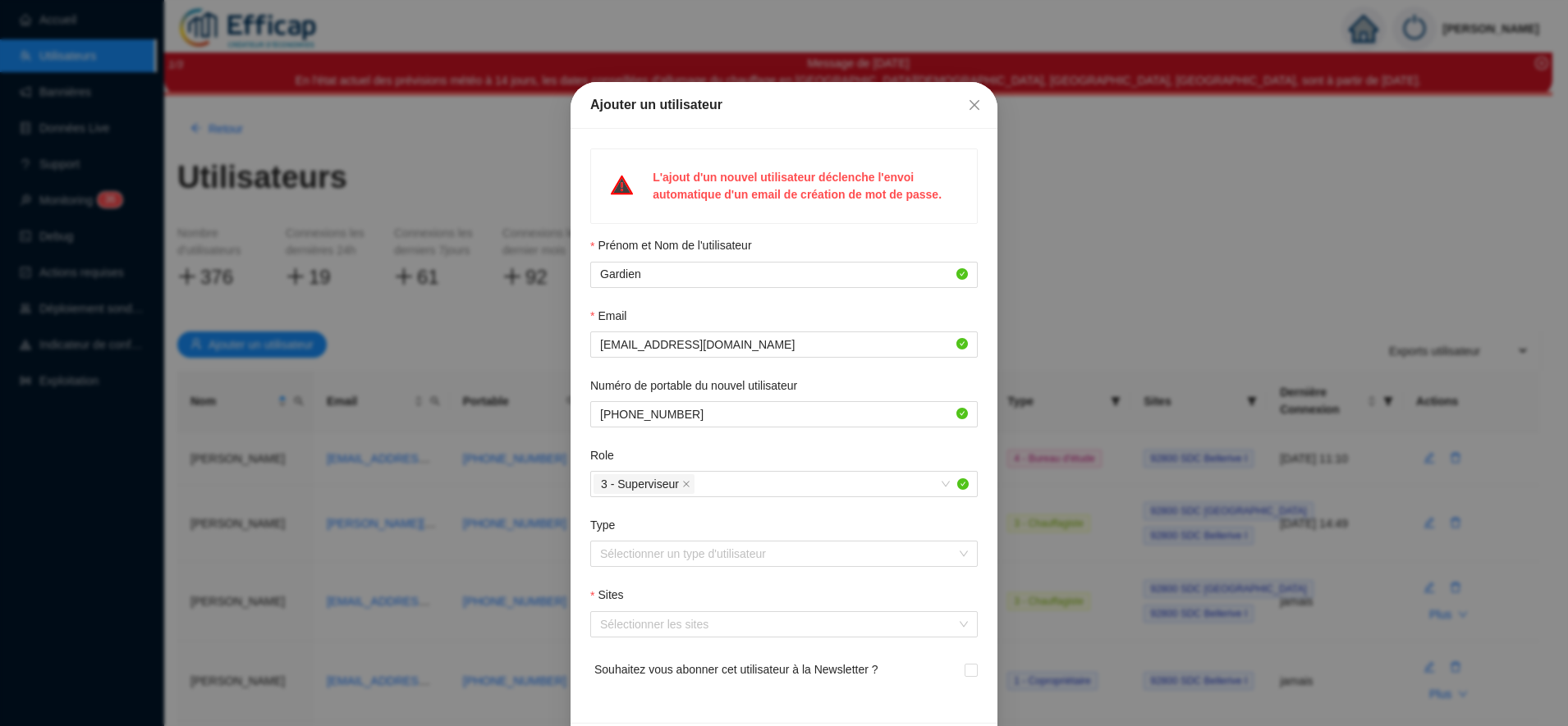
click at [701, 457] on div "Role" at bounding box center [784, 459] width 387 height 24
click at [673, 552] on input "Type" at bounding box center [777, 553] width 353 height 25
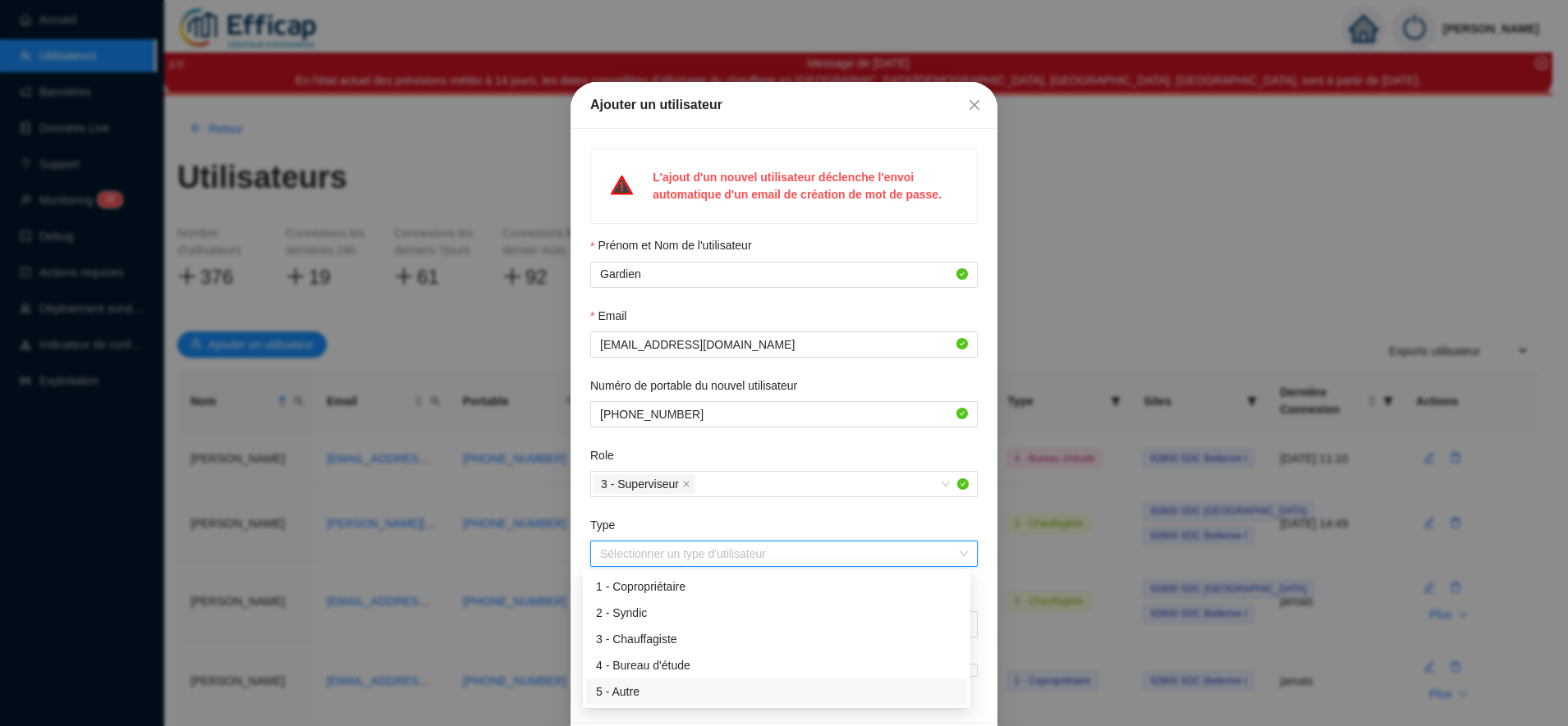
click at [631, 686] on div "5 - Autre" at bounding box center [776, 691] width 361 height 17
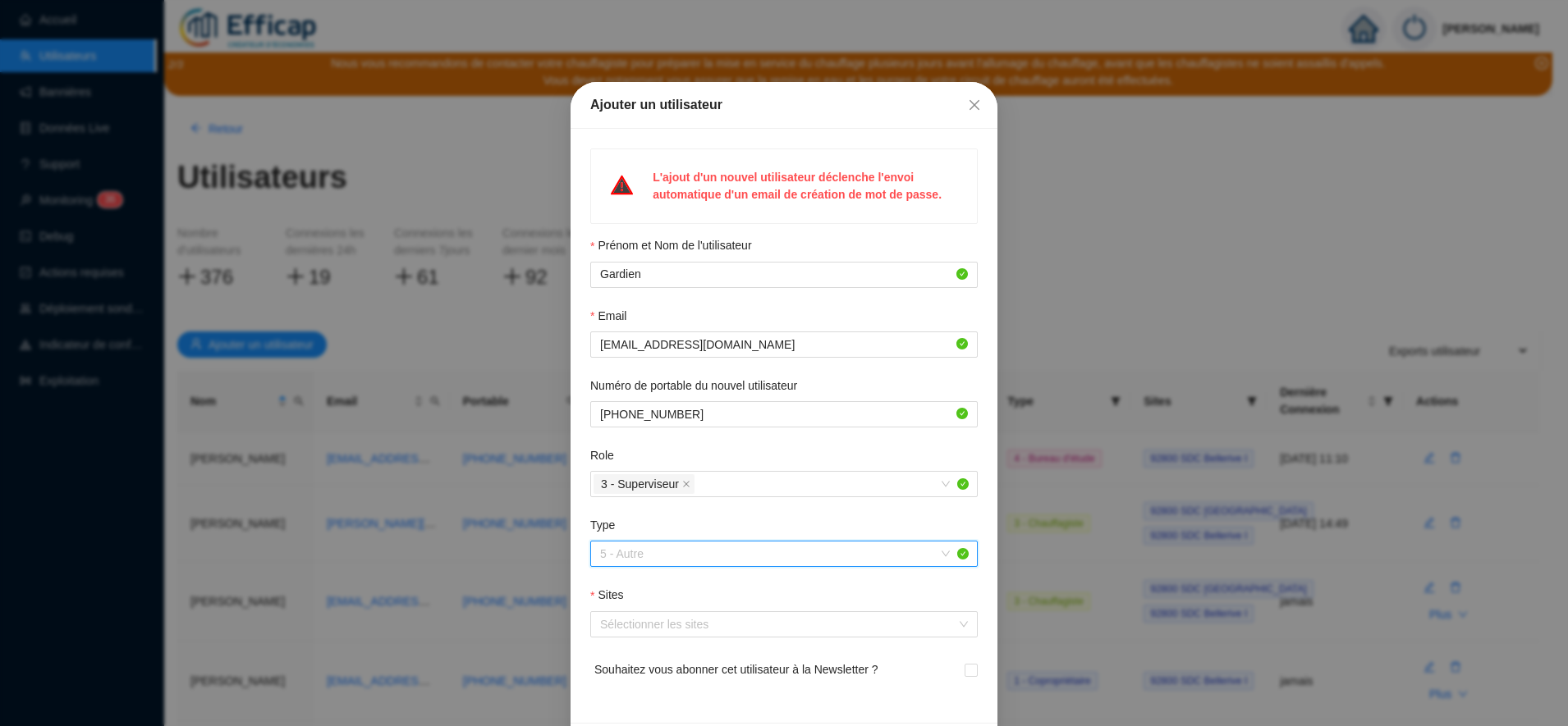
click at [666, 552] on span "5 - Autre" at bounding box center [784, 553] width 367 height 25
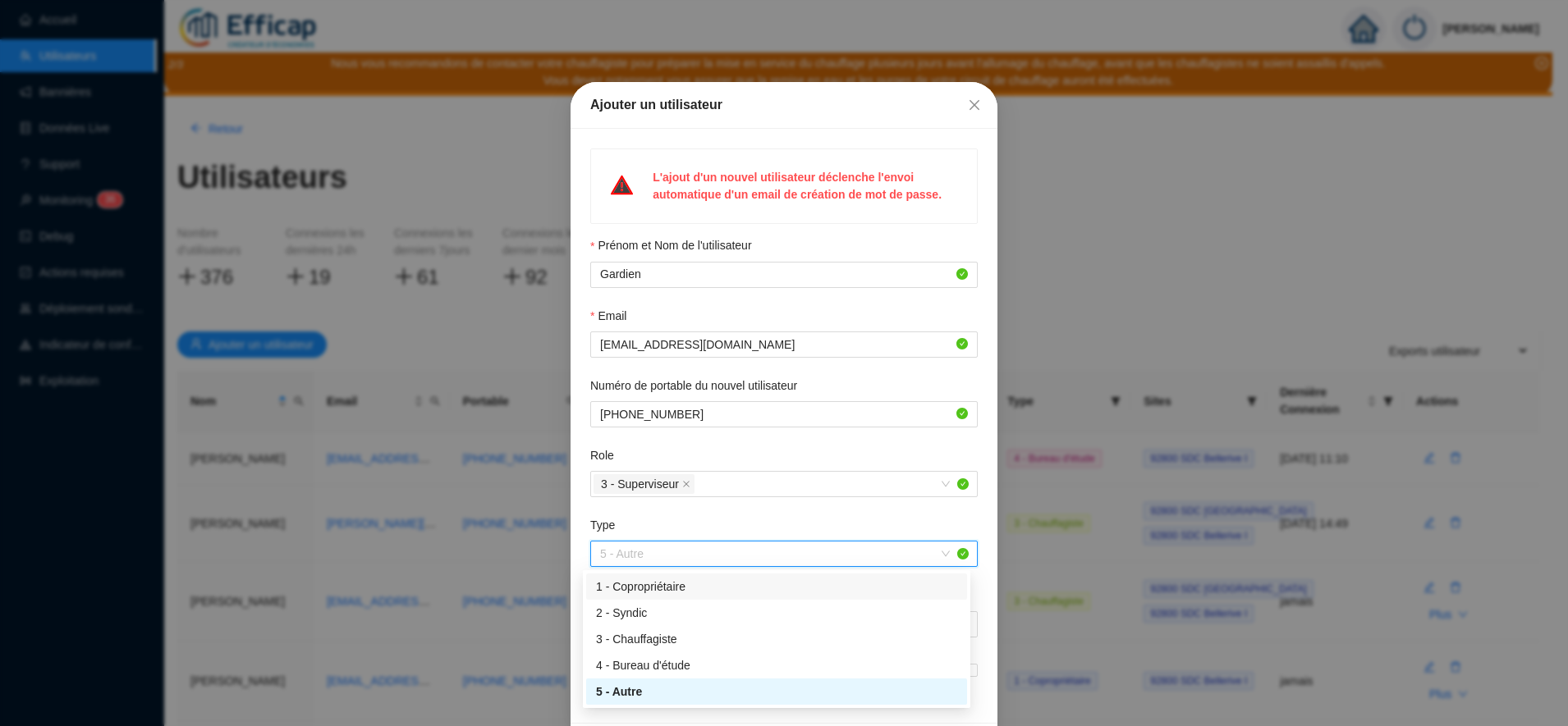
click at [661, 593] on div "1 - Copropriétaire" at bounding box center [776, 586] width 361 height 17
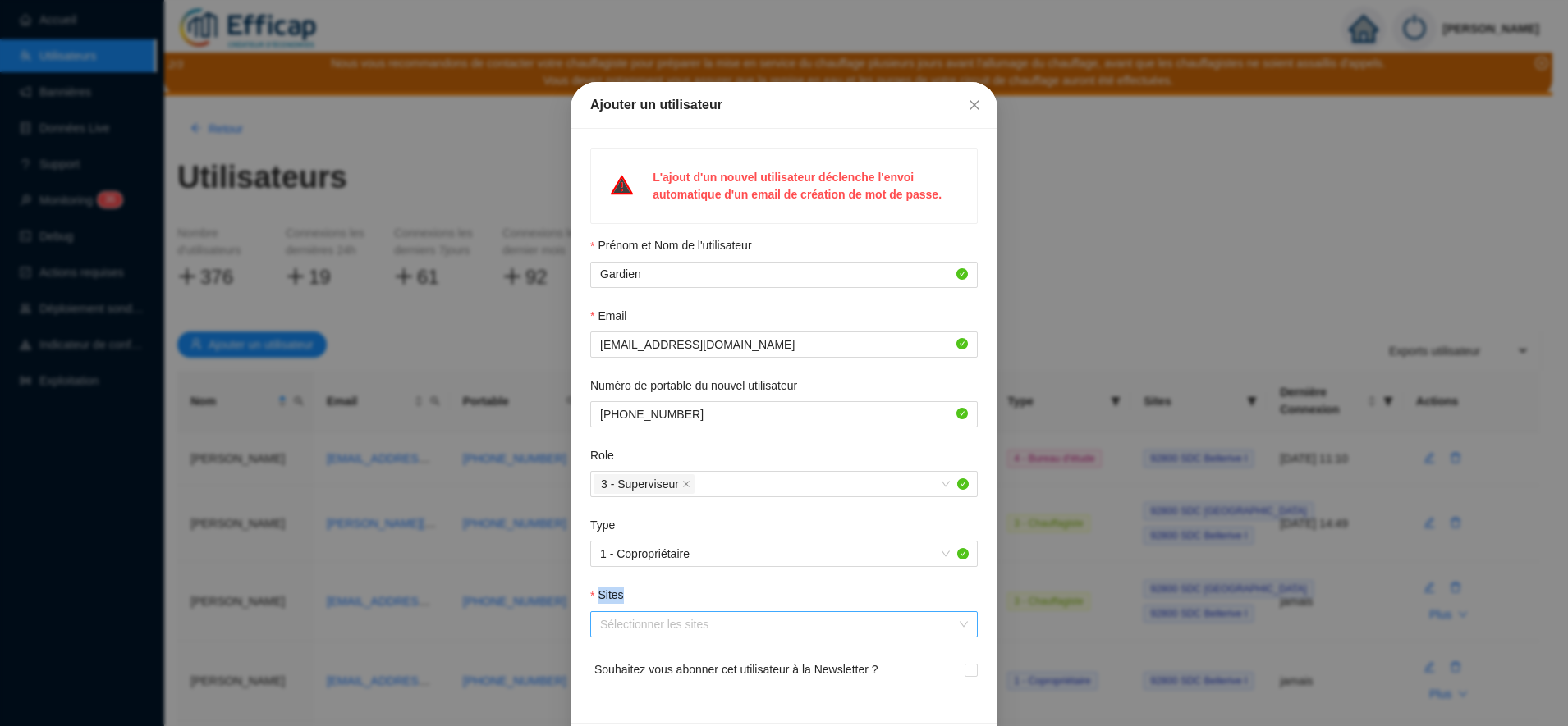
drag, startPoint x: 664, startPoint y: 521, endPoint x: 654, endPoint y: 629, distance: 108.5
click at [654, 629] on form "Prénom et Nom de l'utilisateur Gardien Email [EMAIL_ADDRESS][DOMAIN_NAME] Numér…" at bounding box center [784, 470] width 387 height 466
click at [654, 629] on div at bounding box center [776, 624] width 364 height 23
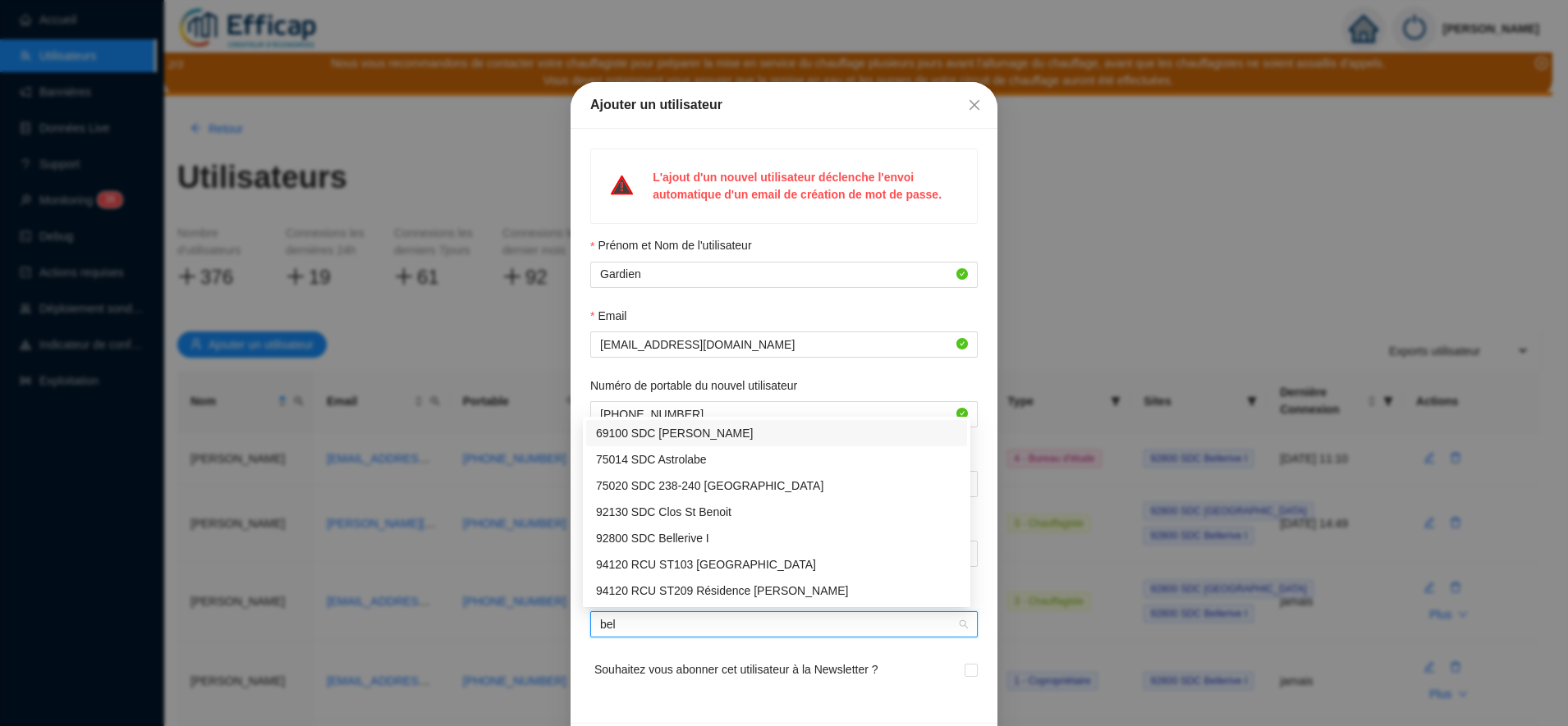
type input "bell"
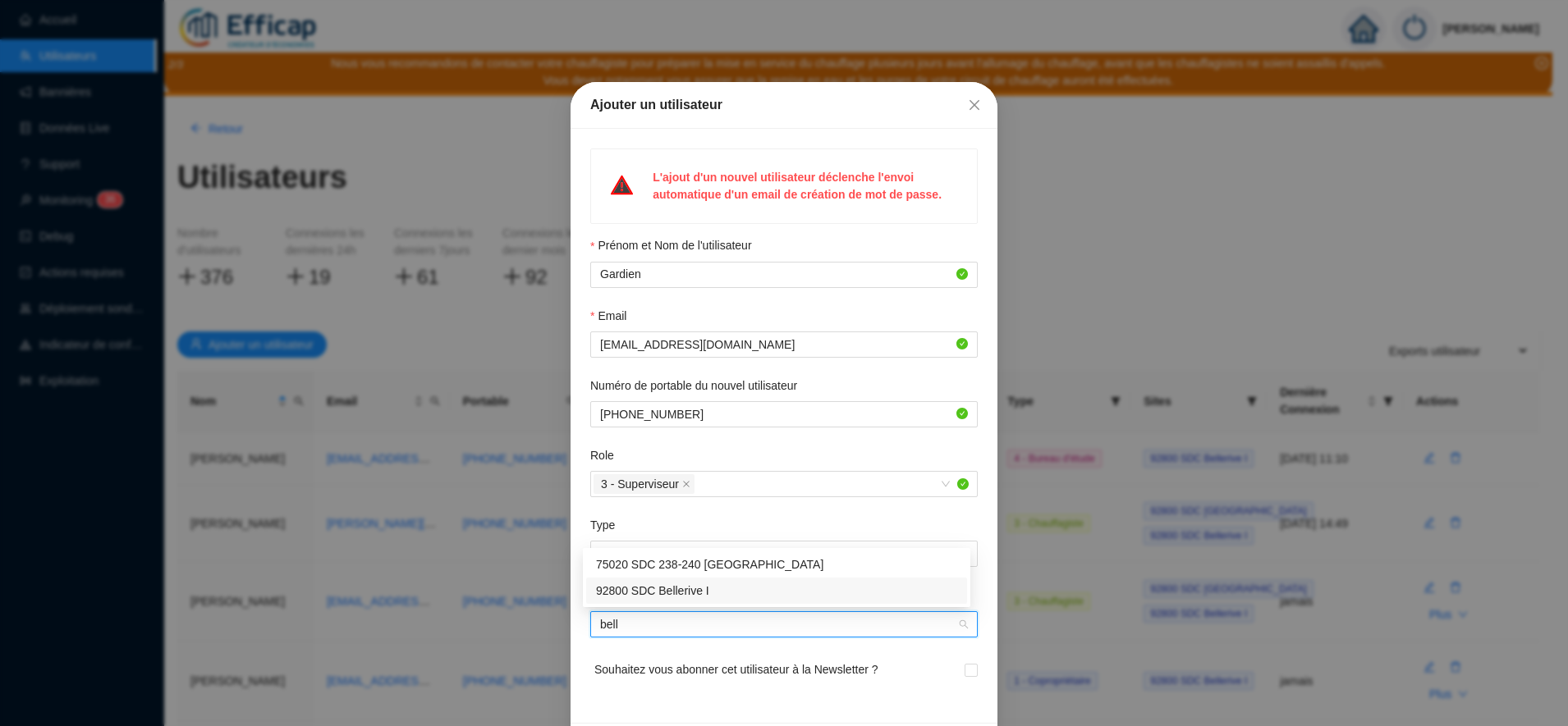
click at [661, 587] on div "92800 SDC Bellerive I" at bounding box center [776, 591] width 361 height 17
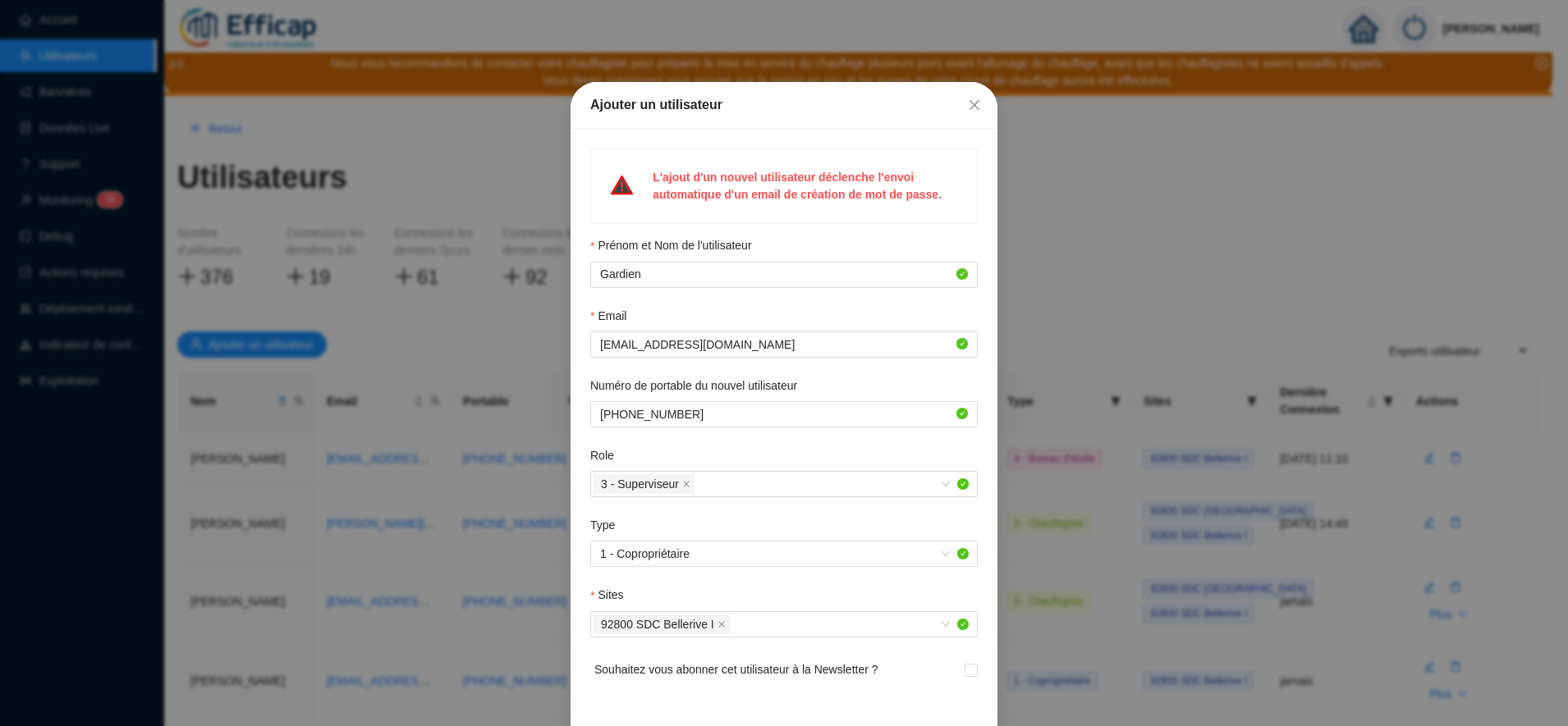
click at [681, 689] on span "Souhaitez vous abonner cet utilisateur à la Newsletter ?" at bounding box center [736, 679] width 284 height 37
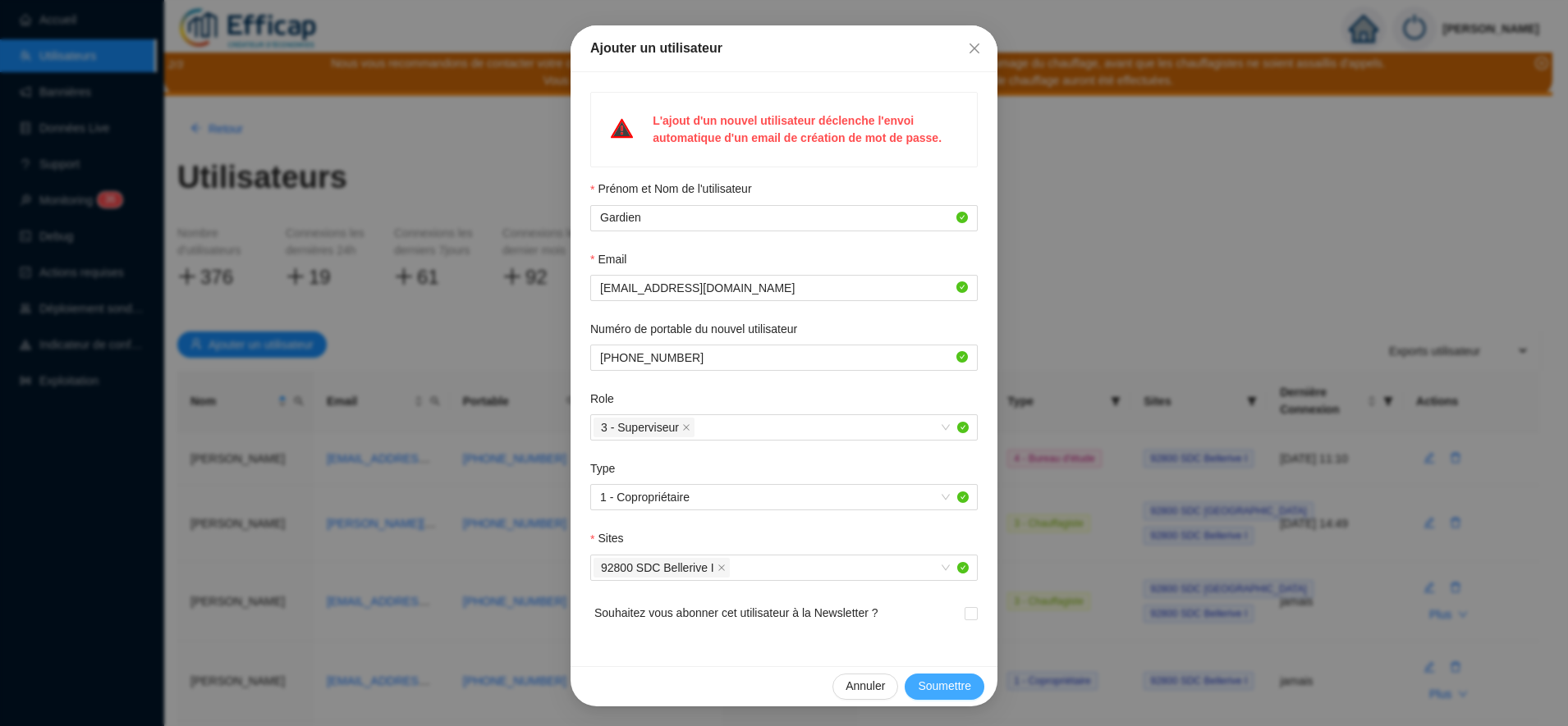
click at [940, 690] on span "Soumettre" at bounding box center [944, 686] width 53 height 17
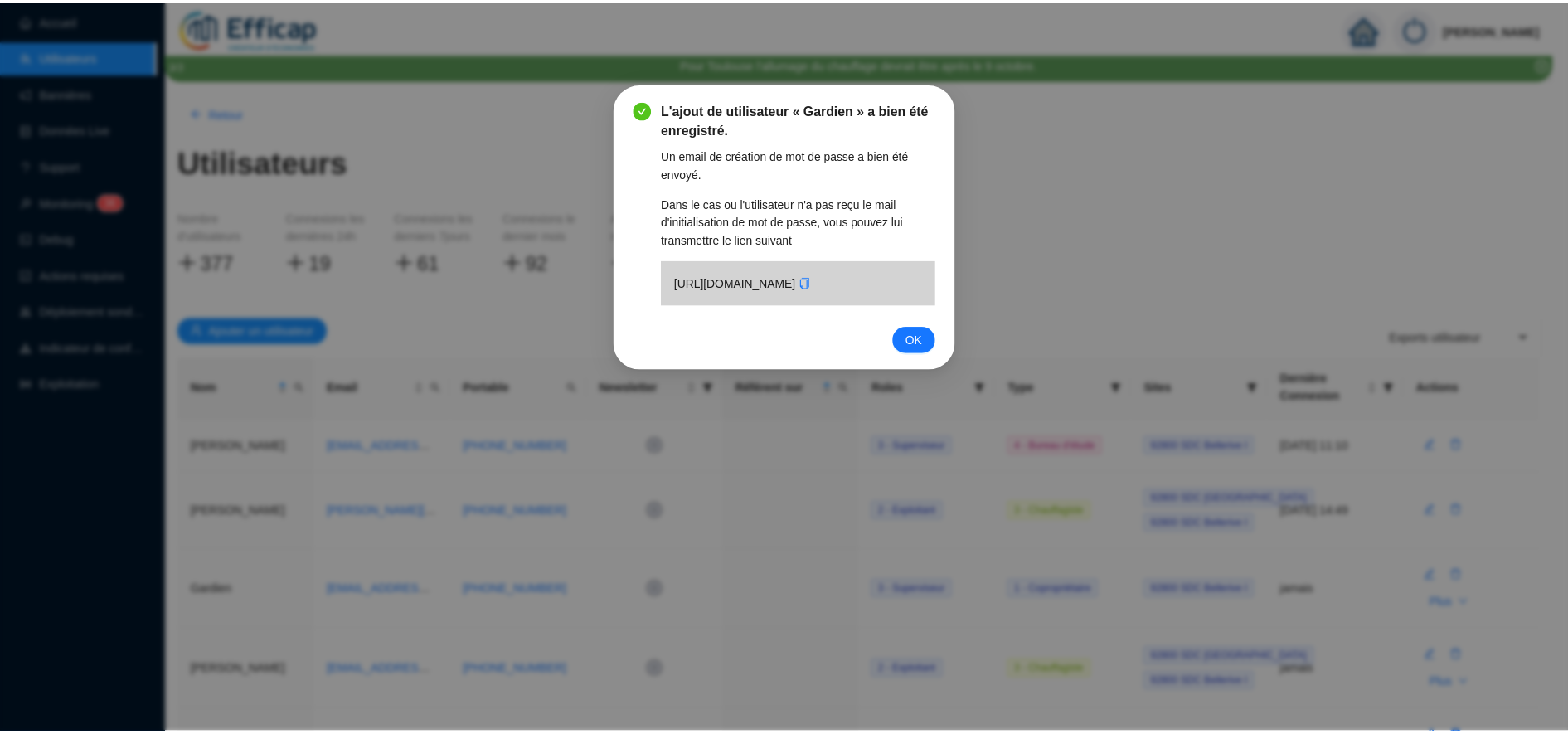
scroll to position [0, 0]
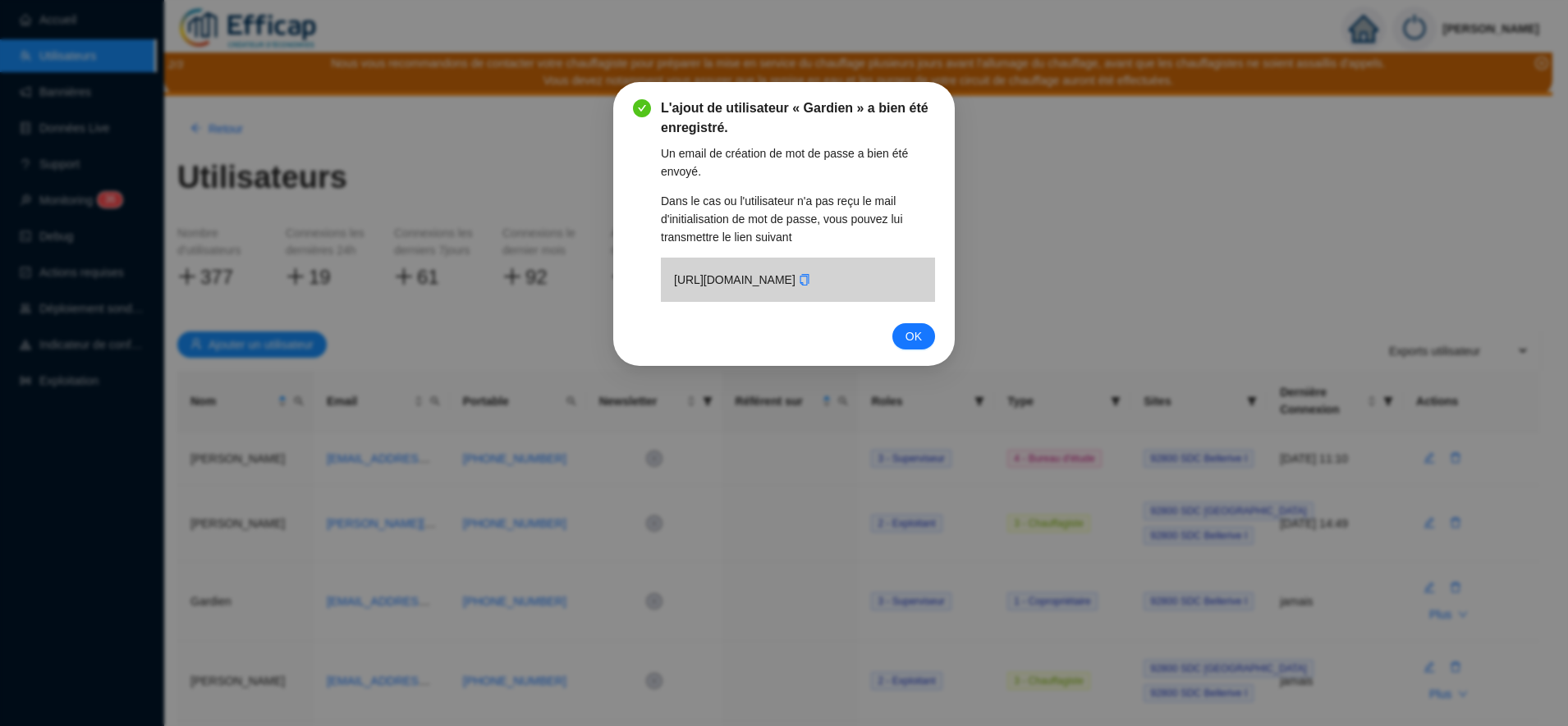
drag, startPoint x: 750, startPoint y: 335, endPoint x: 800, endPoint y: 339, distance: 50.2
click at [800, 302] on div "[URL][DOMAIN_NAME]" at bounding box center [798, 279] width 274 height 45
click at [821, 350] on div "OK" at bounding box center [784, 336] width 302 height 26
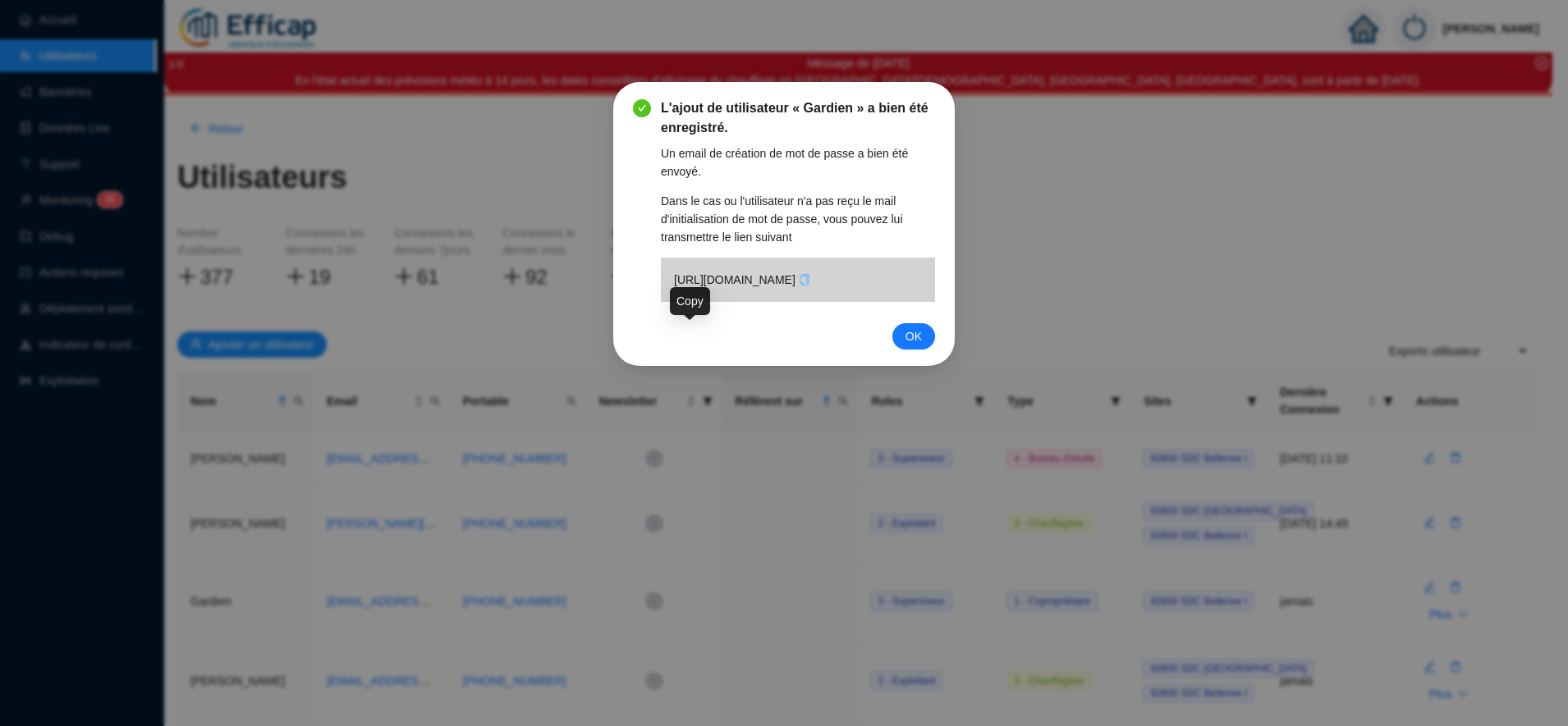
click at [800, 286] on icon "copy" at bounding box center [804, 279] width 9 height 12
click at [799, 286] on icon "check" at bounding box center [804, 279] width 12 height 12
click at [917, 345] on span "OK" at bounding box center [914, 336] width 16 height 18
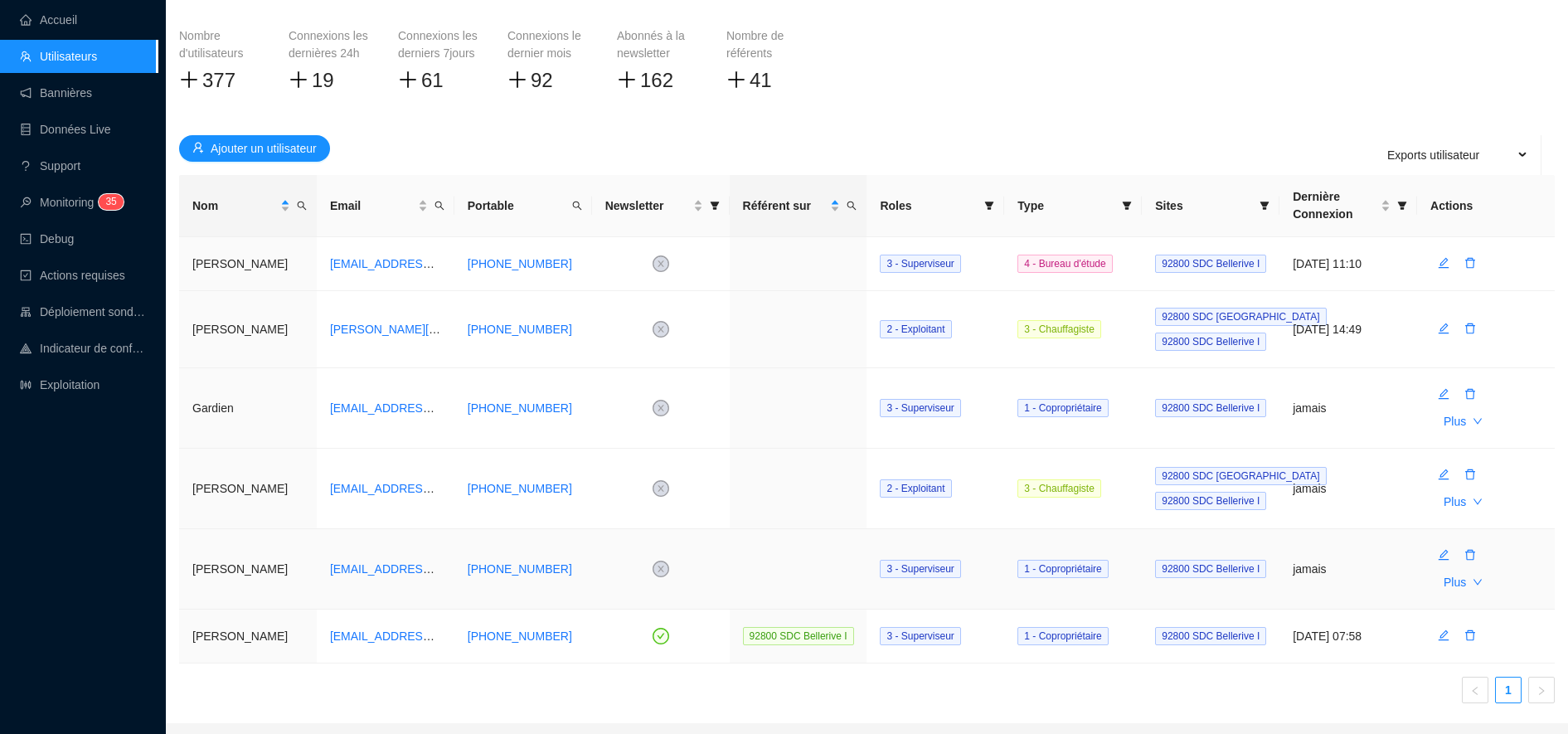
scroll to position [224, 0]
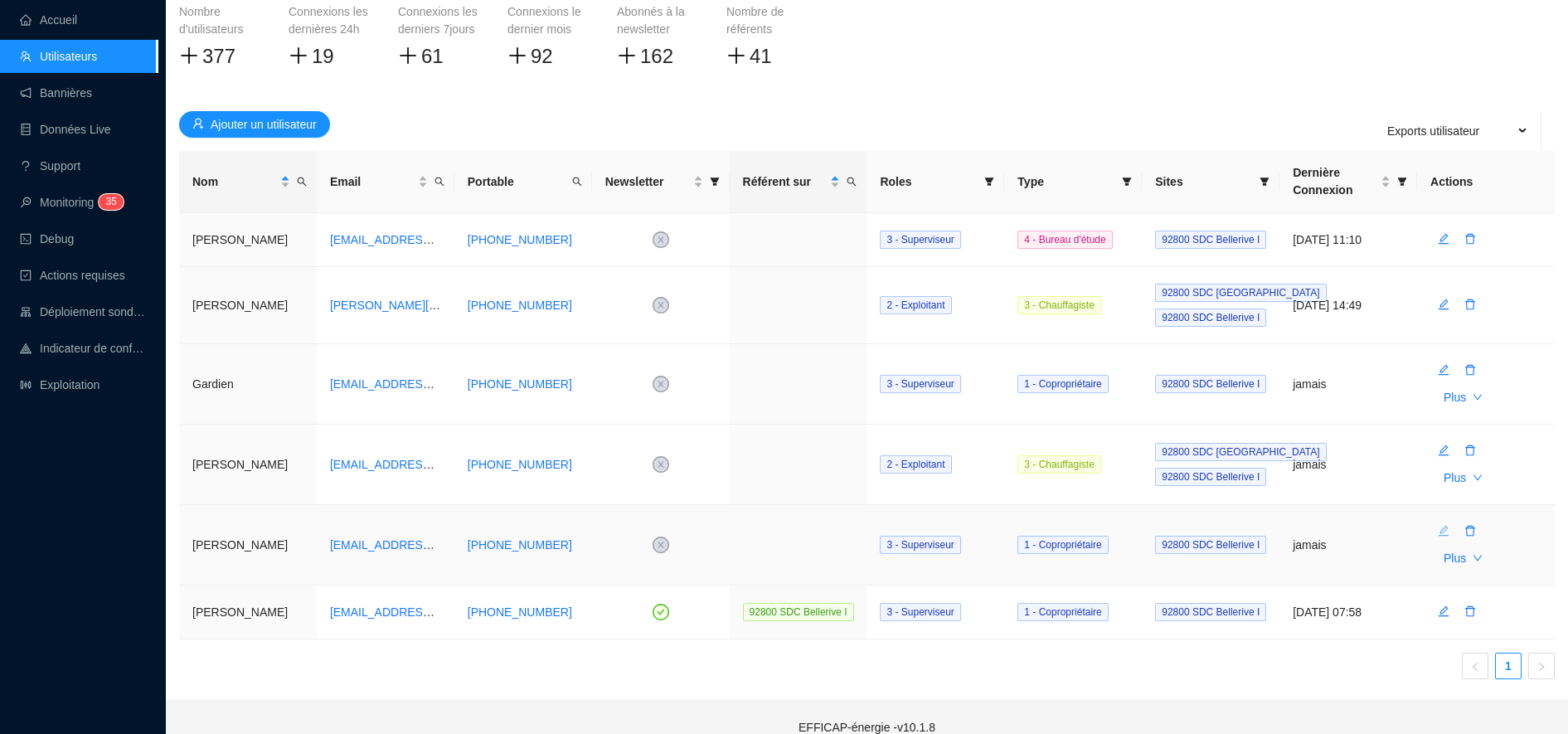
click at [1446, 531] on icon "edit" at bounding box center [1444, 532] width 11 height 11
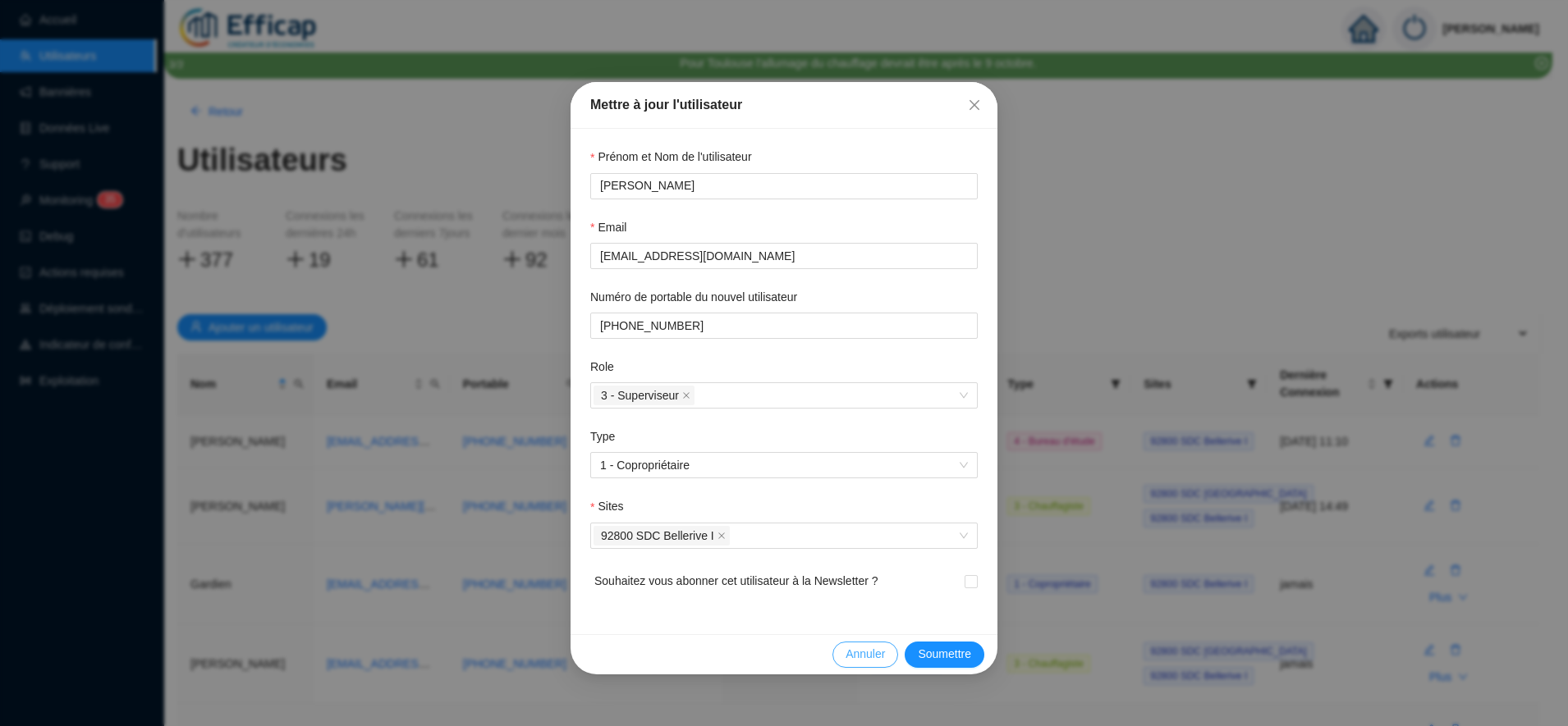
click at [869, 655] on span "Annuler" at bounding box center [864, 654] width 39 height 17
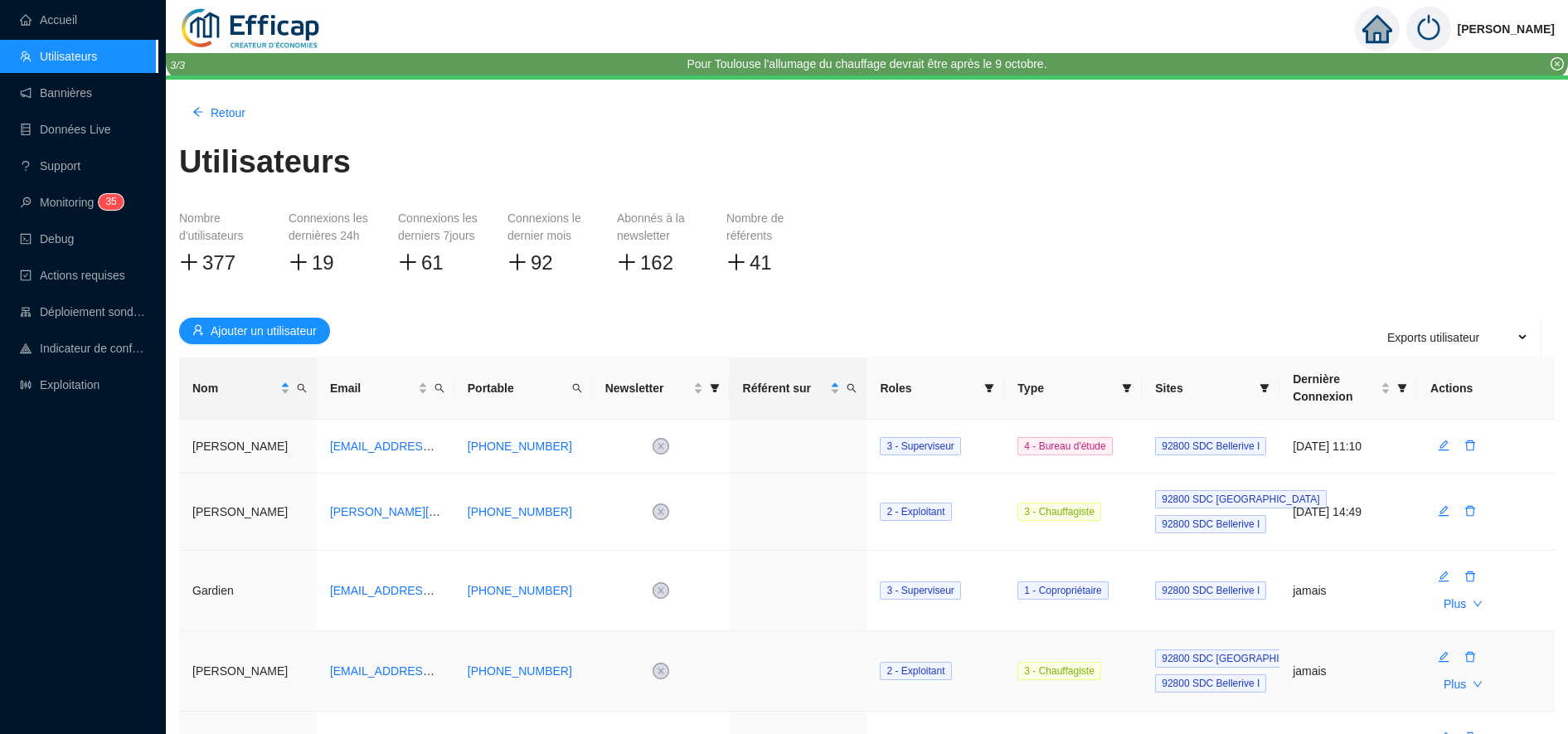
scroll to position [229, 0]
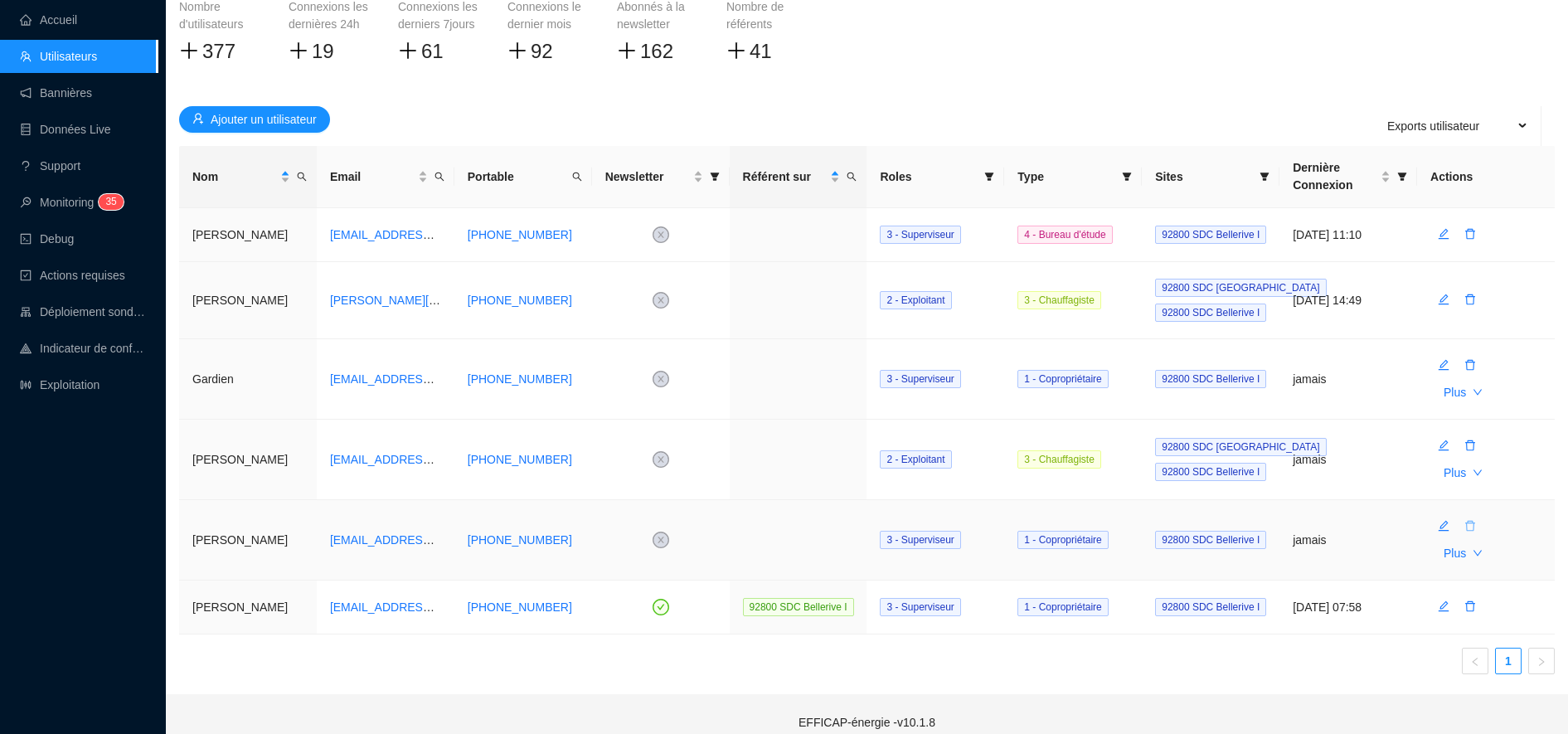
click at [1467, 508] on td "Plus" at bounding box center [1485, 540] width 138 height 80
click at [1473, 529] on icon "delete" at bounding box center [1470, 526] width 10 height 11
click at [1539, 477] on span "Oui" at bounding box center [1546, 484] width 18 height 18
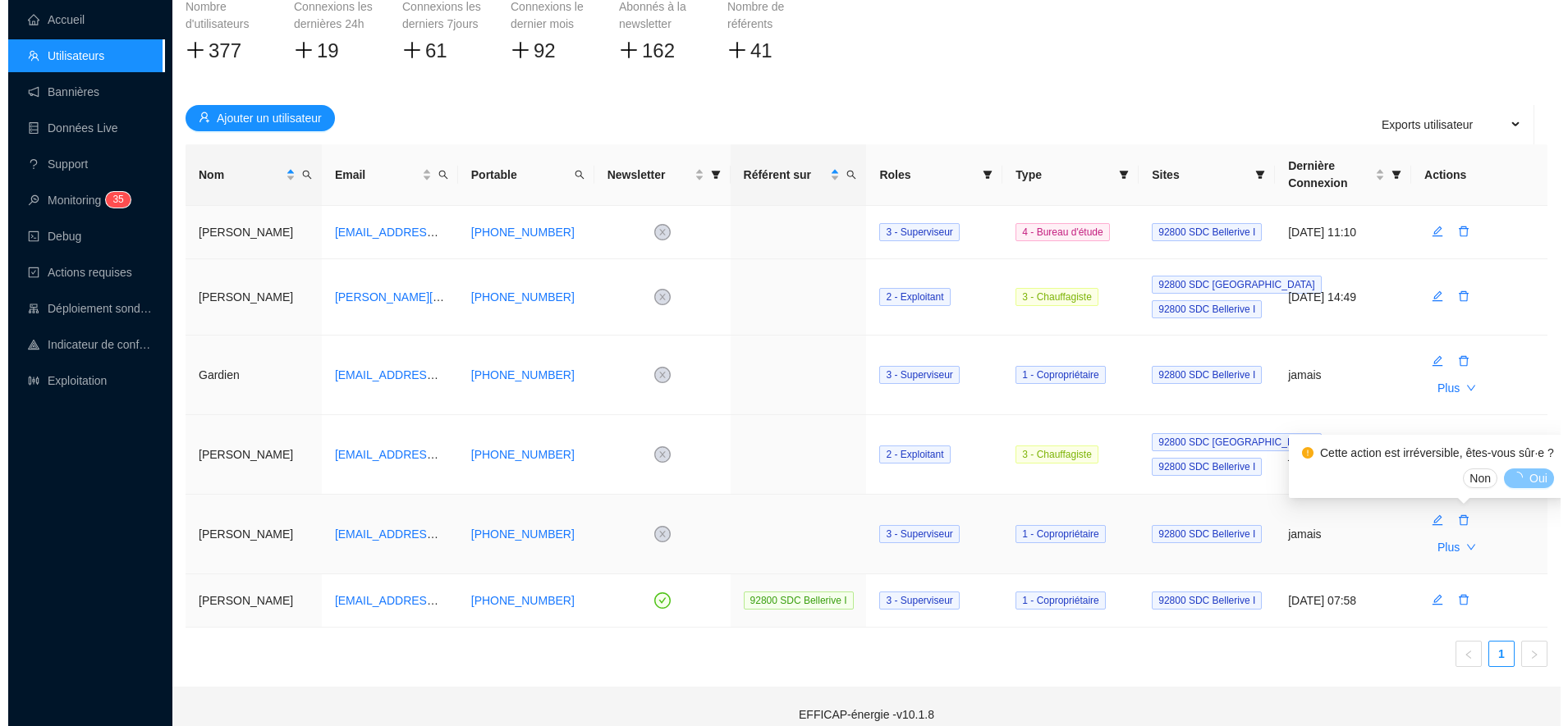
scroll to position [164, 0]
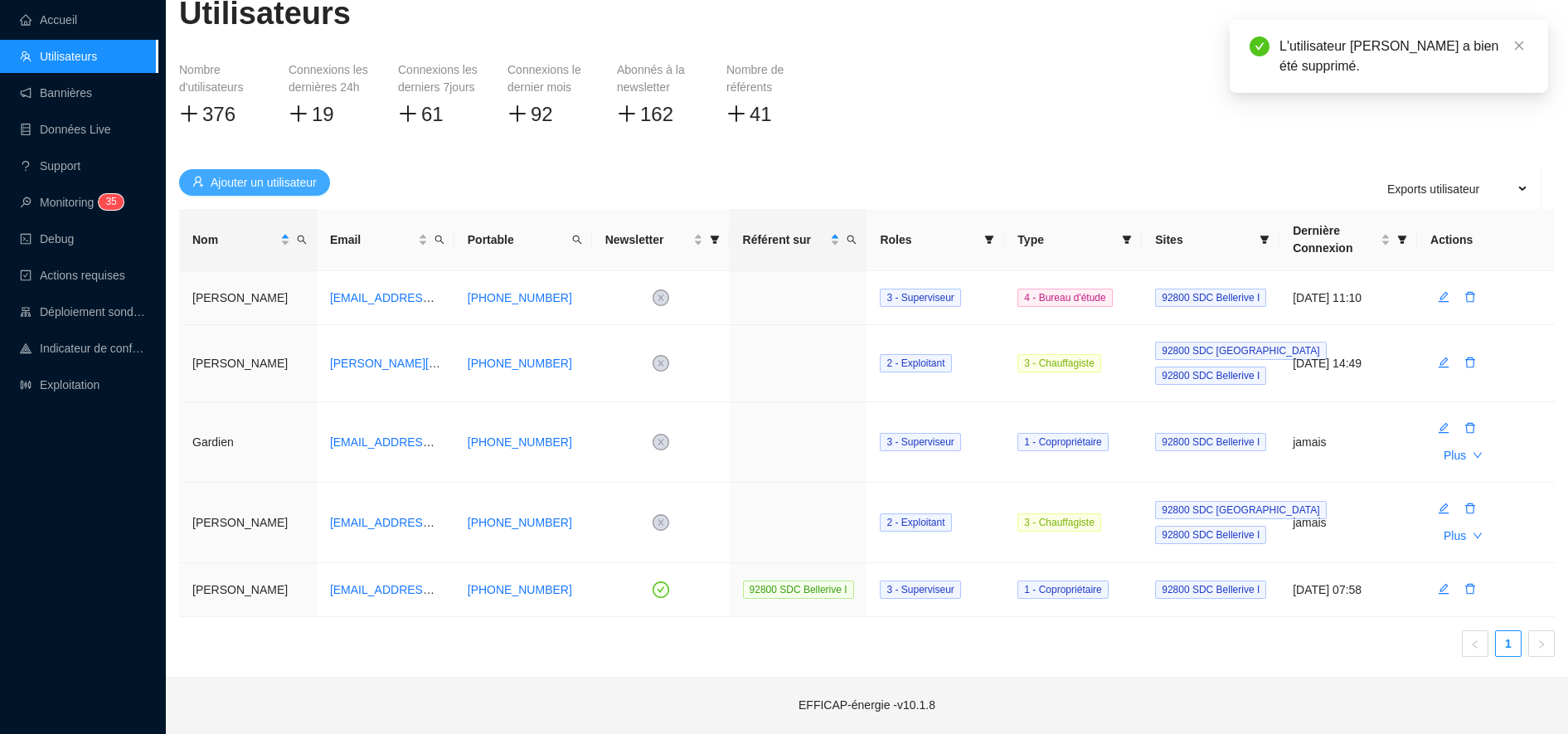
click at [305, 187] on span "Ajouter un utilisateur" at bounding box center [263, 183] width 106 height 18
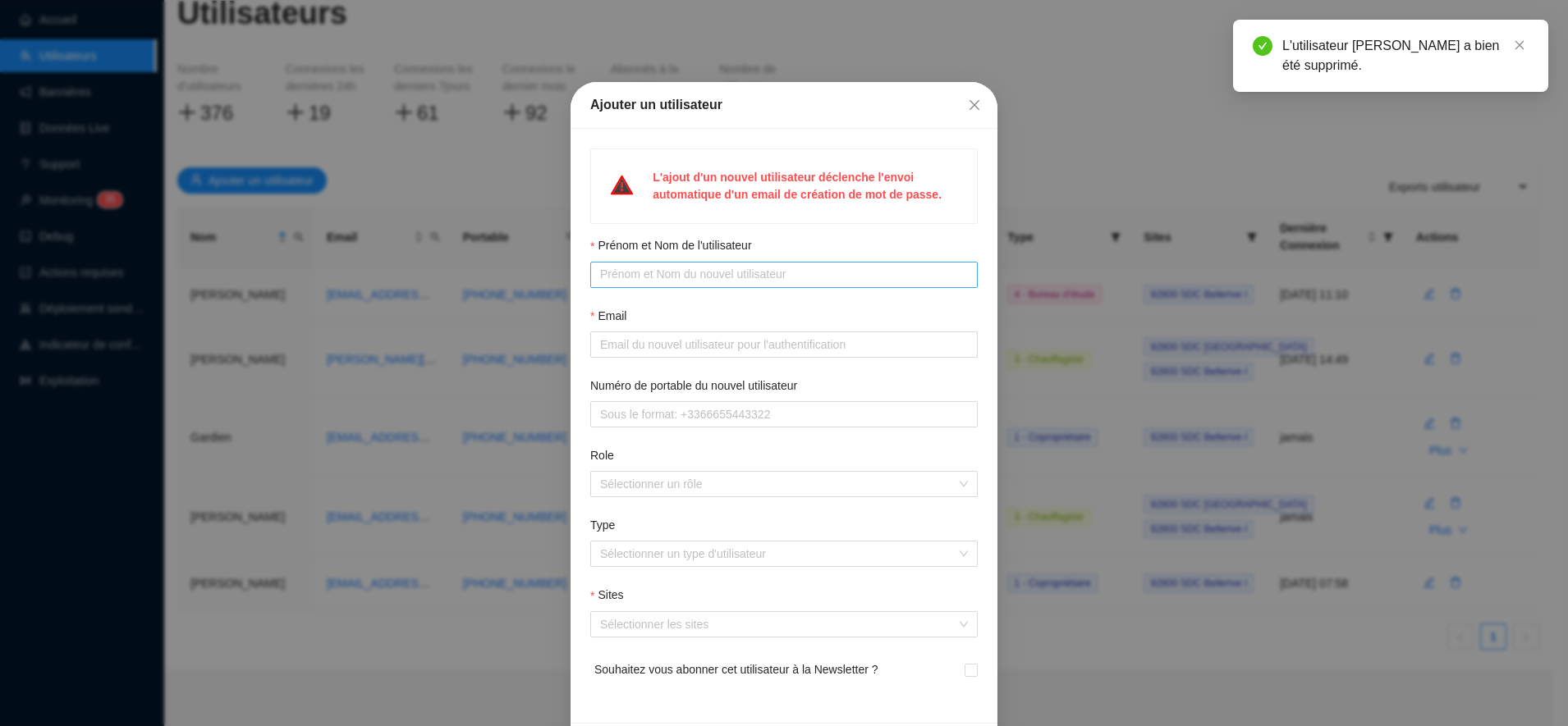
click at [612, 284] on span at bounding box center [784, 275] width 387 height 26
click at [613, 277] on input "Prénom et Nom de l'utilisateur" at bounding box center [782, 274] width 365 height 17
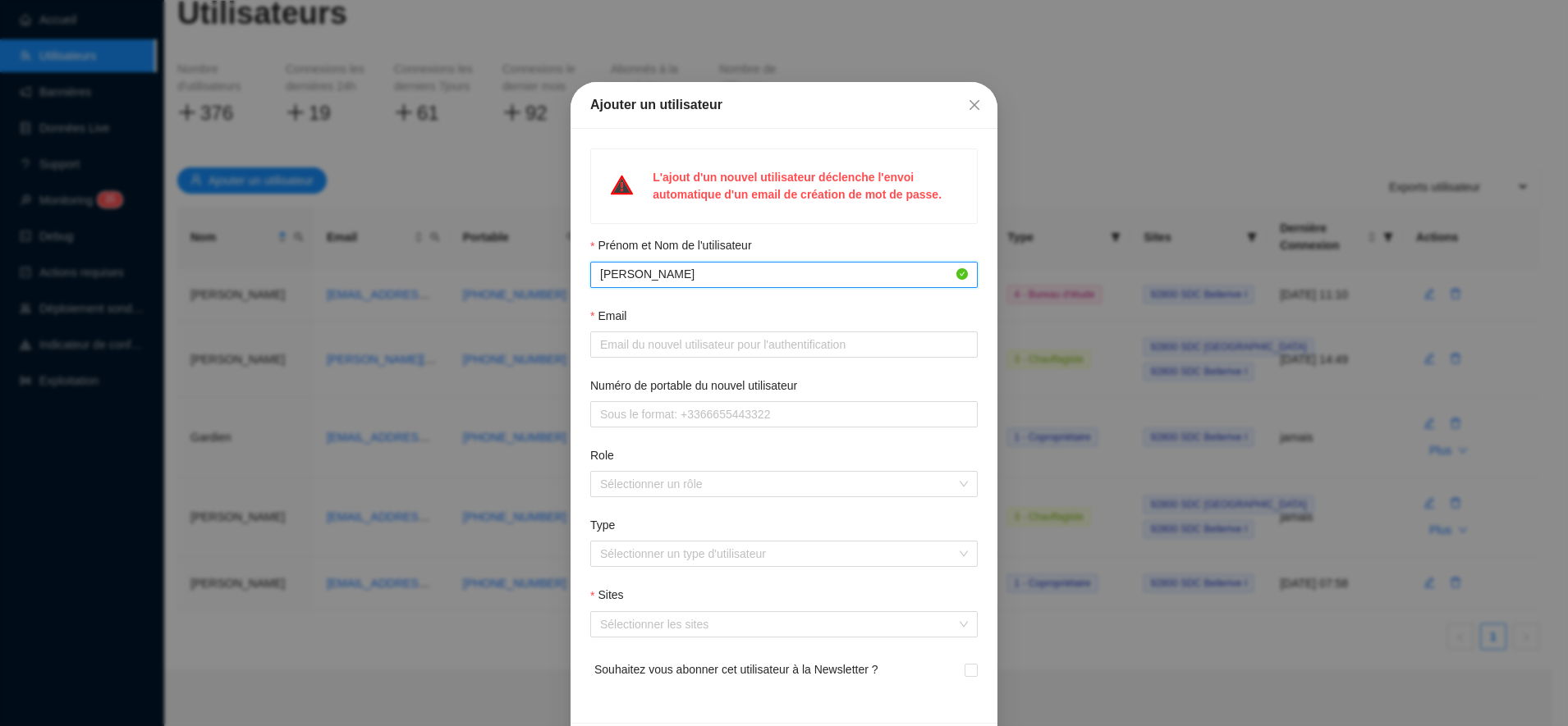
type input "[PERSON_NAME]"
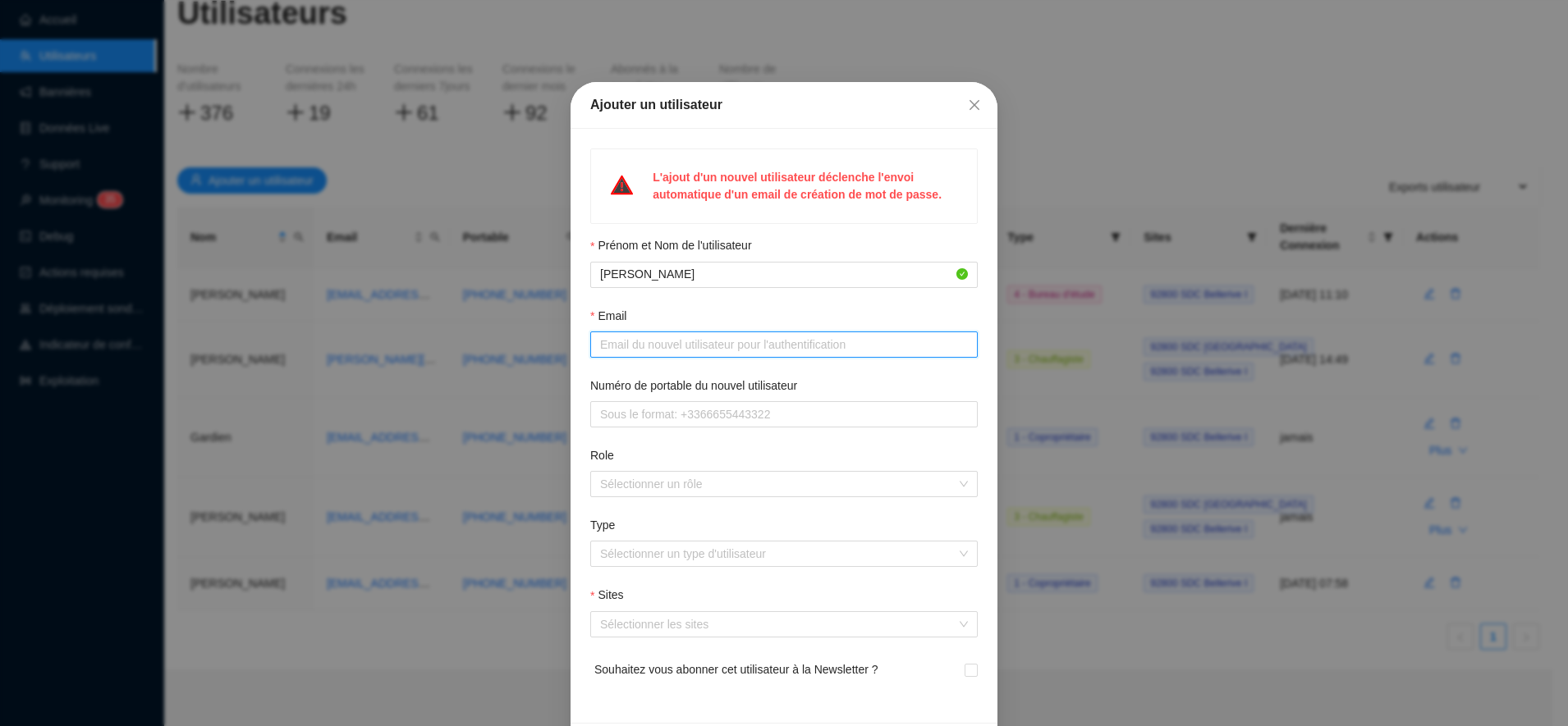
paste input "'[PERSON_NAME]' <[EMAIL_ADDRESS][DOMAIN_NAME]>"
click at [790, 342] on input "[EMAIL_ADDRESS][DOMAIN_NAME]" at bounding box center [777, 344] width 353 height 17
type input "[EMAIL_ADDRESS][DOMAIN_NAME]"
click at [726, 419] on input "Numéro de portable du nouvel utilisateur" at bounding box center [782, 415] width 365 height 17
paste input "06 84 35 37 62"
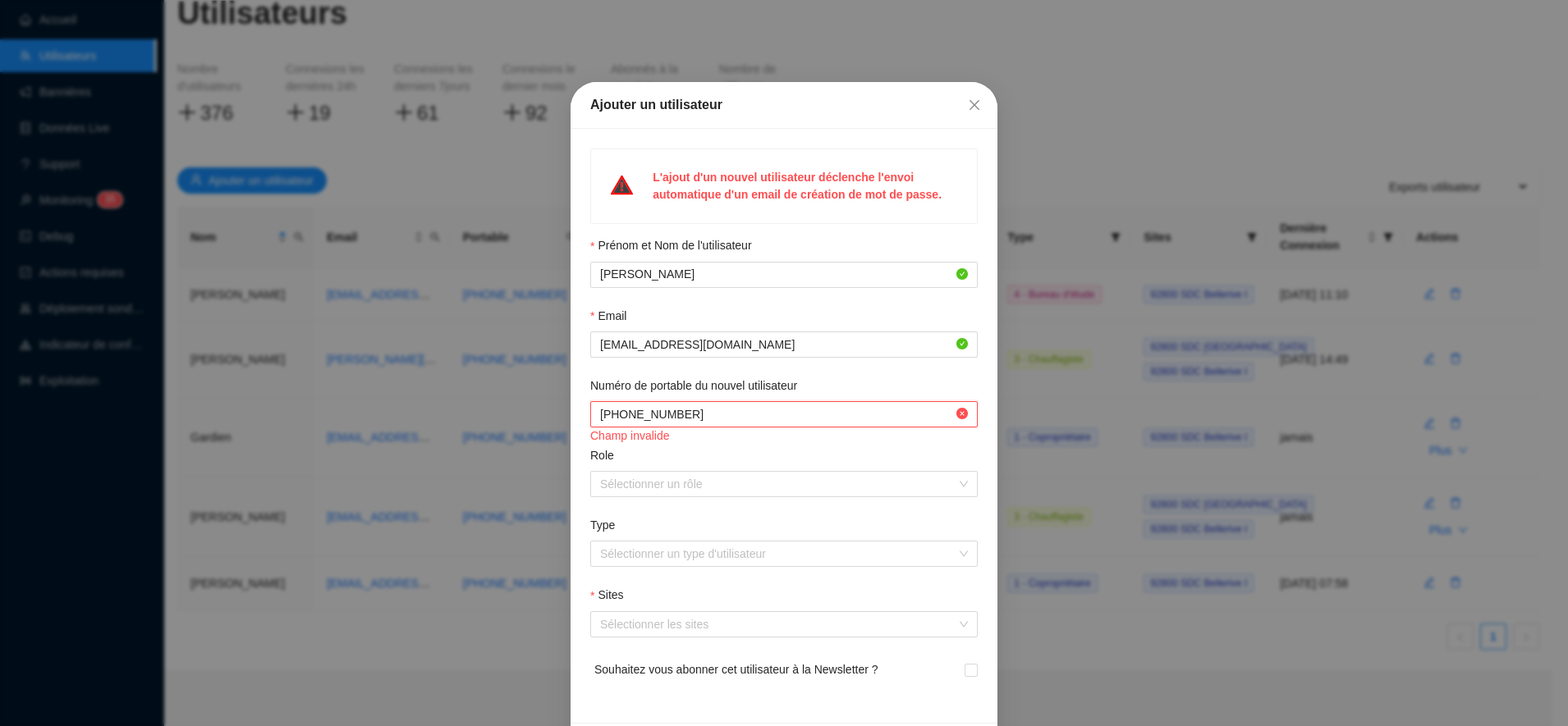
scroll to position [147, 0]
click at [666, 484] on div at bounding box center [776, 483] width 364 height 23
type input "[PHONE_NUMBER]"
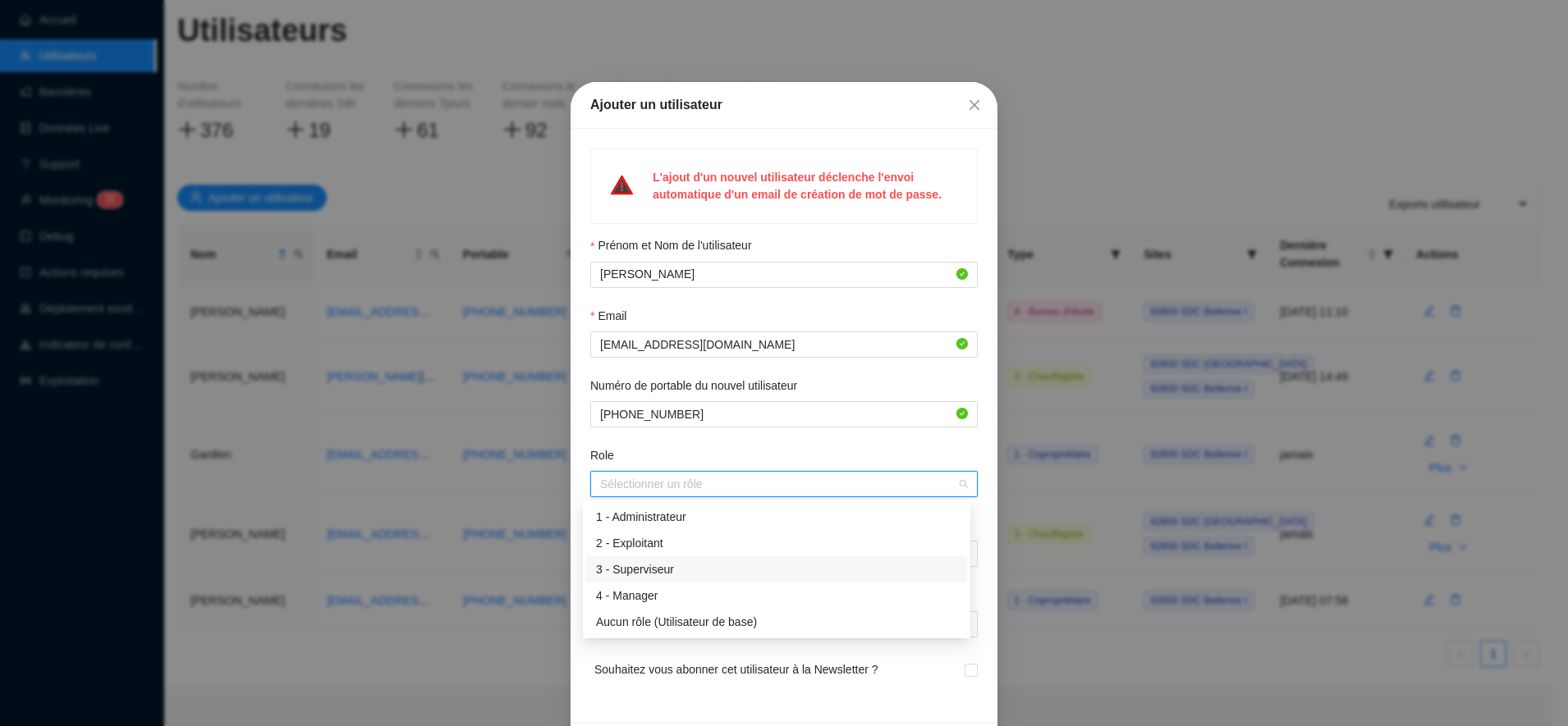
click at [652, 569] on div "3 - Superviseur" at bounding box center [776, 570] width 361 height 17
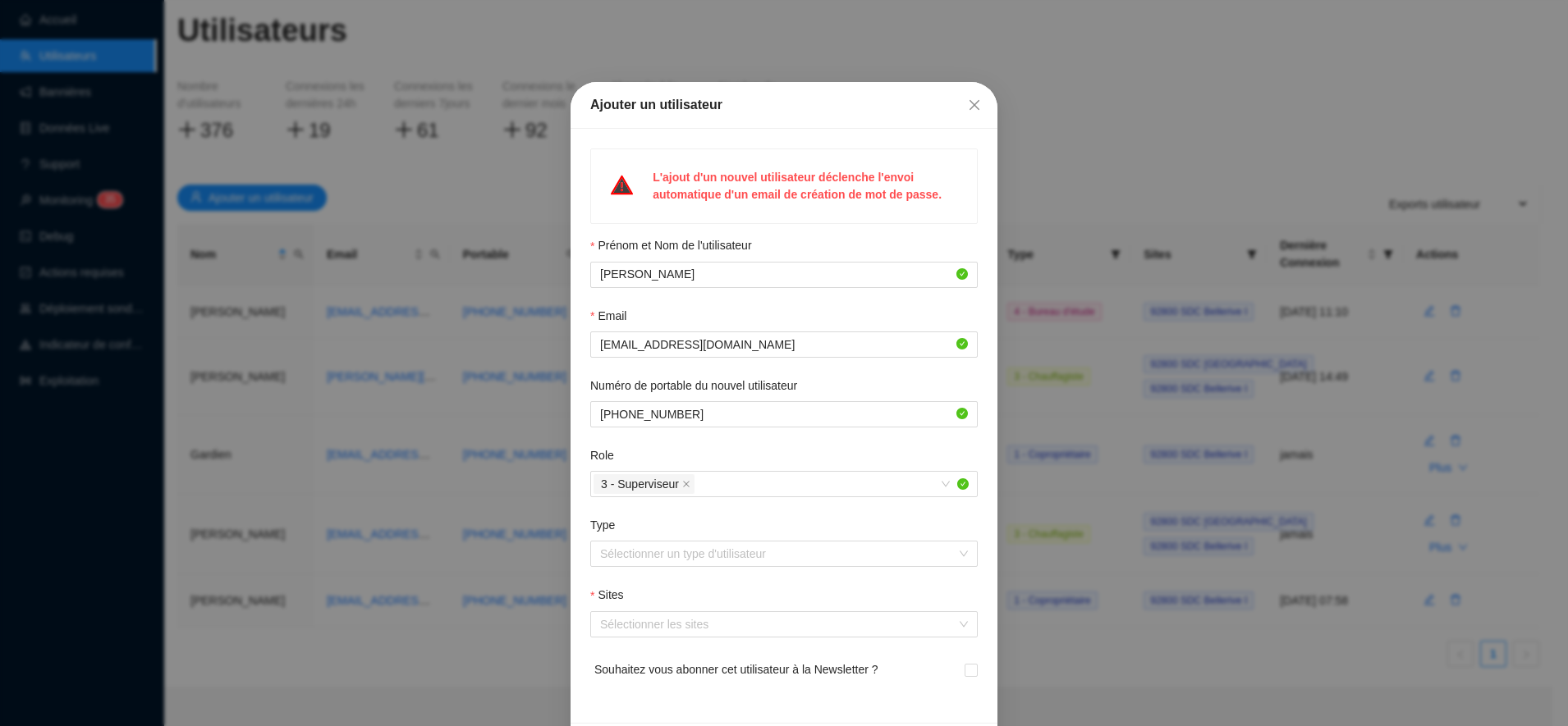
click at [679, 452] on div "Role" at bounding box center [784, 459] width 387 height 24
click at [664, 553] on input "Type" at bounding box center [777, 553] width 353 height 25
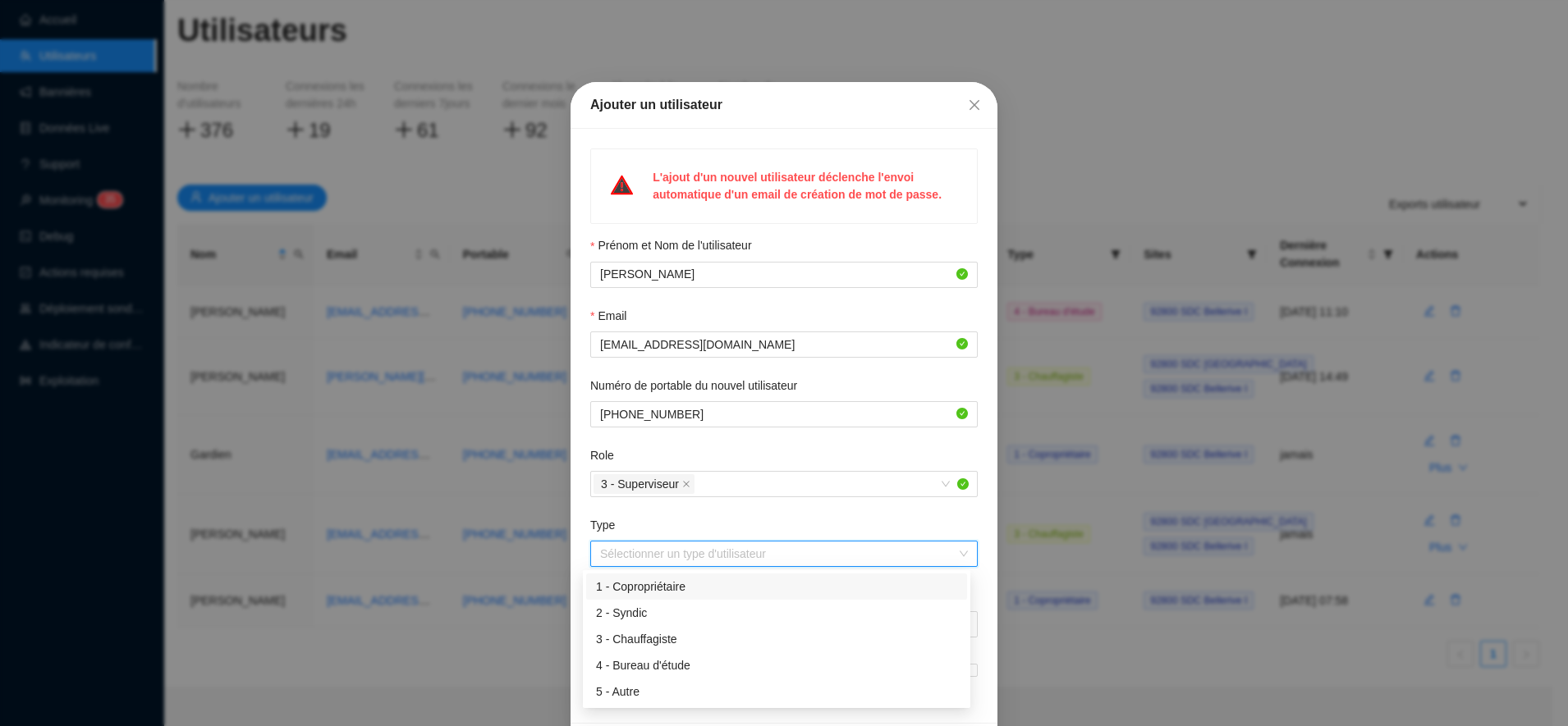
click at [663, 584] on div "1 - Copropriétaire" at bounding box center [776, 586] width 361 height 17
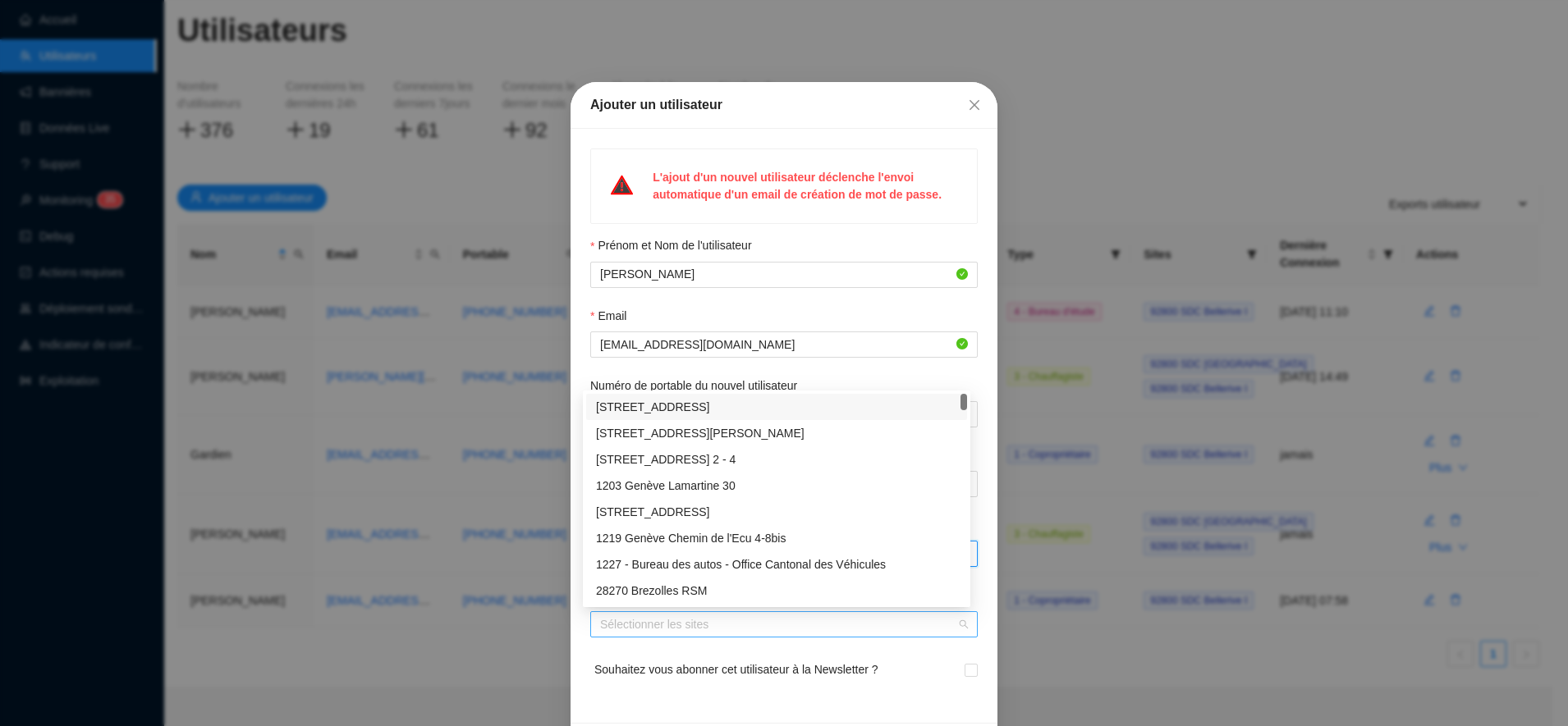
click at [654, 632] on div at bounding box center [776, 624] width 364 height 23
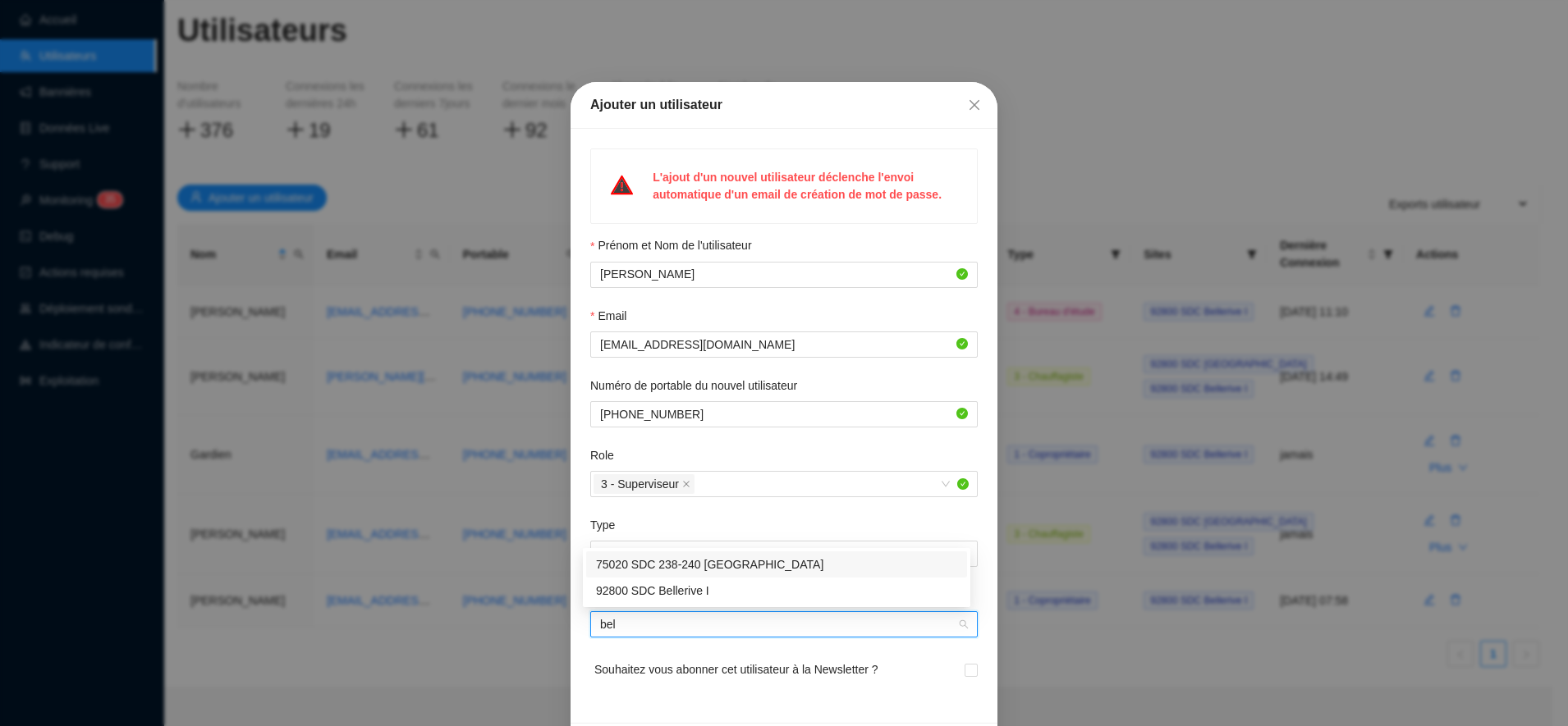
type input "bell"
click at [641, 592] on div "92800 SDC Bellerive I" at bounding box center [776, 591] width 361 height 17
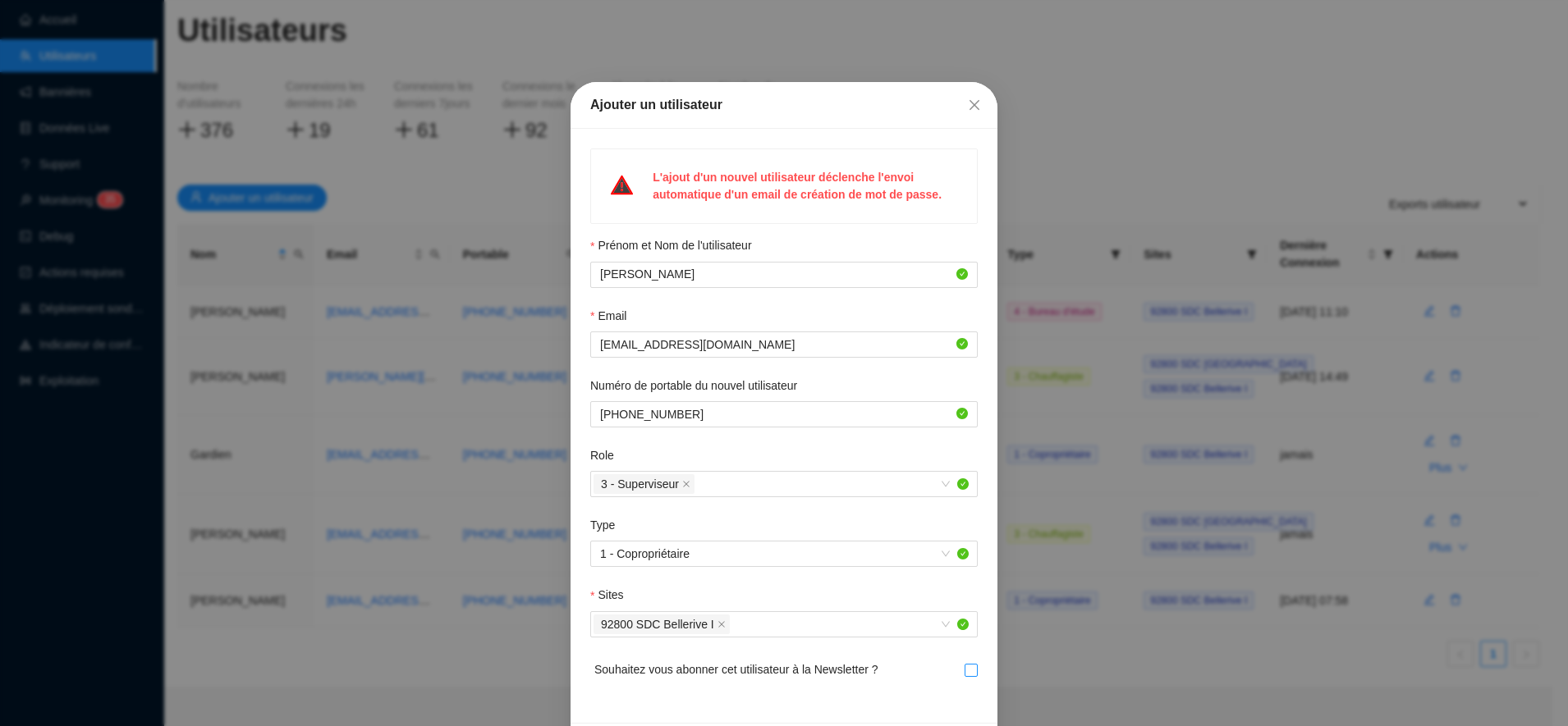
click at [965, 675] on span at bounding box center [971, 670] width 13 height 13
click at [965, 675] on input "checkbox" at bounding box center [970, 669] width 12 height 12
checkbox input "true"
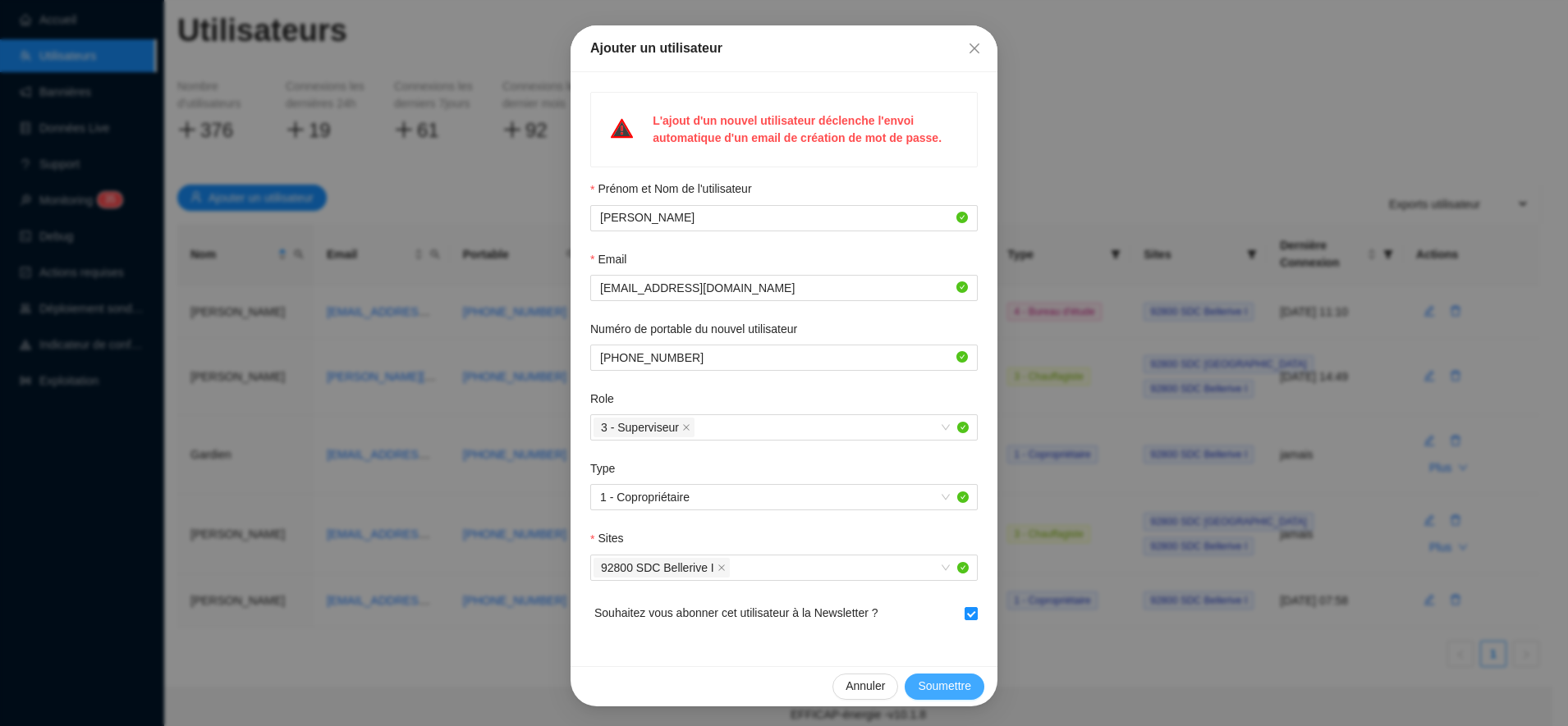
click at [924, 690] on span "Soumettre" at bounding box center [944, 686] width 53 height 17
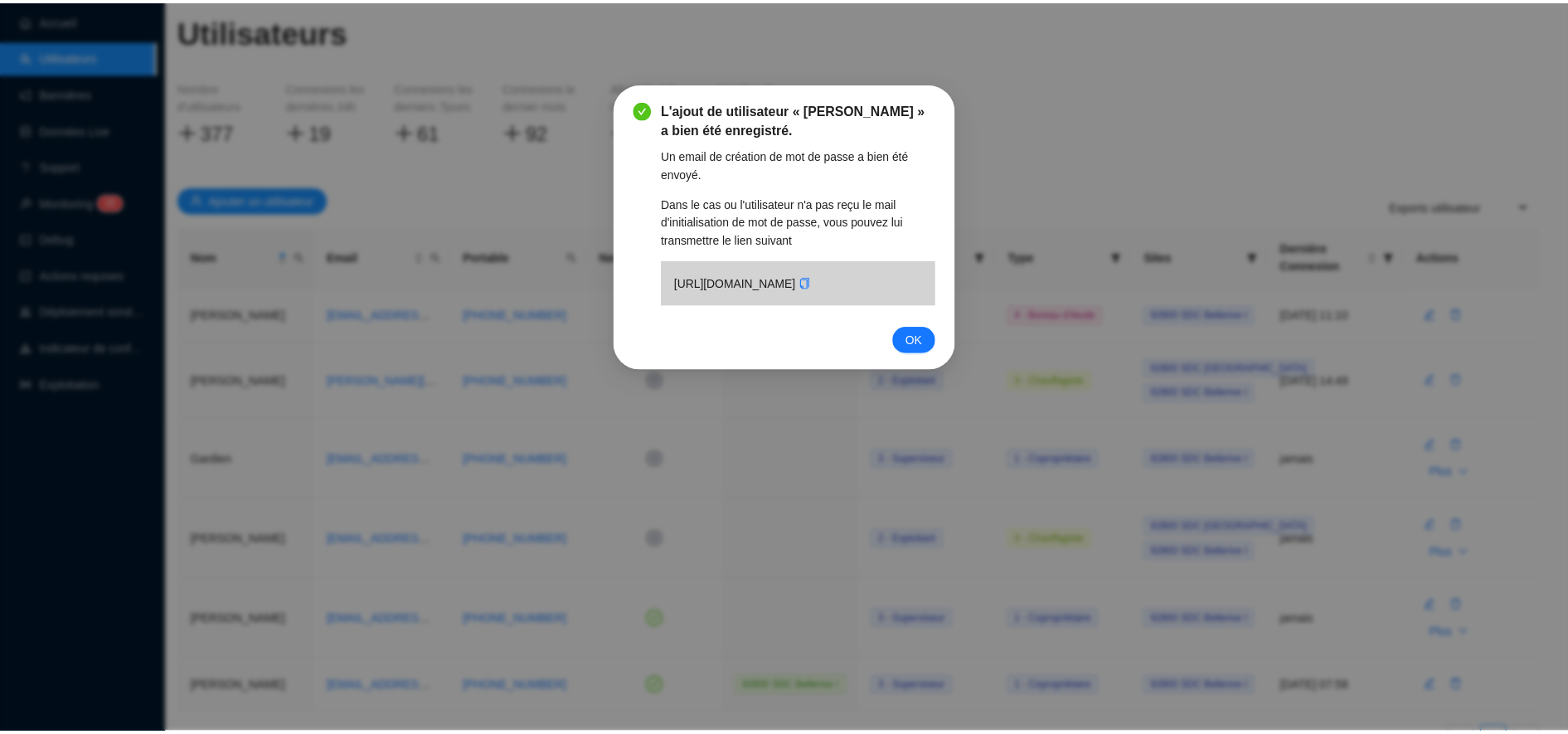
scroll to position [0, 0]
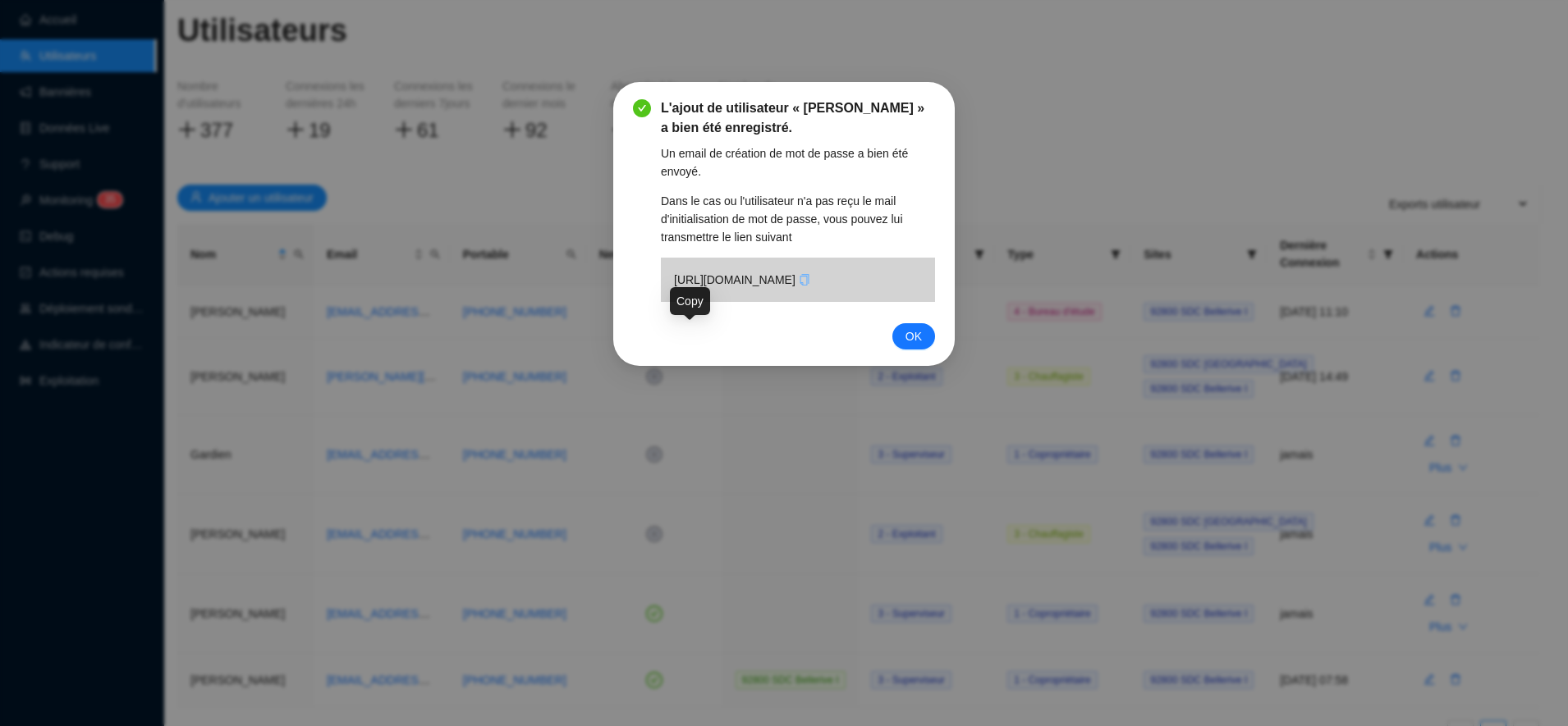
click at [799, 286] on icon "copy" at bounding box center [804, 279] width 12 height 12
click at [924, 350] on button "OK" at bounding box center [914, 336] width 43 height 26
